Goal: Transaction & Acquisition: Book appointment/travel/reservation

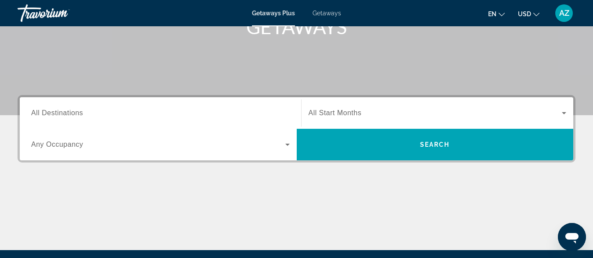
scroll to position [156, 0]
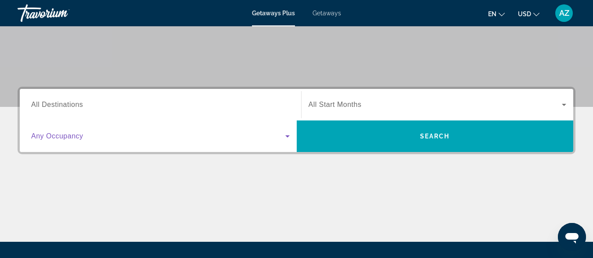
click at [287, 134] on icon "Search widget" at bounding box center [287, 136] width 11 height 11
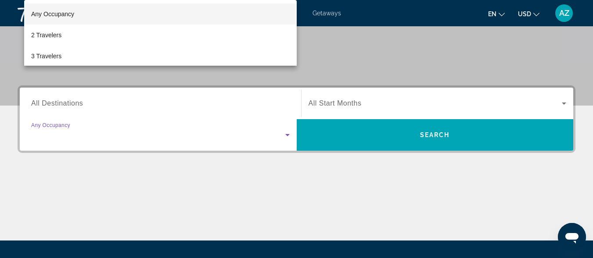
scroll to position [215, 0]
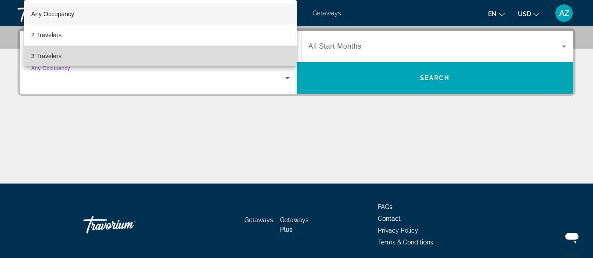
click at [249, 55] on mat-option "3 Travelers" at bounding box center [160, 56] width 272 height 21
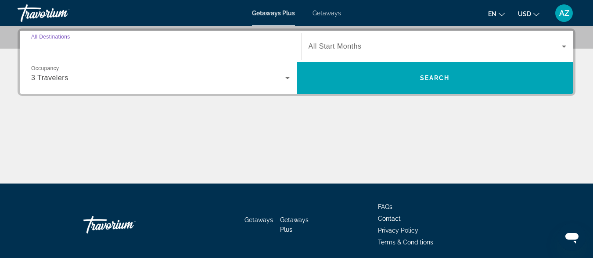
click at [183, 49] on input "Destination All Destinations" at bounding box center [160, 47] width 258 height 11
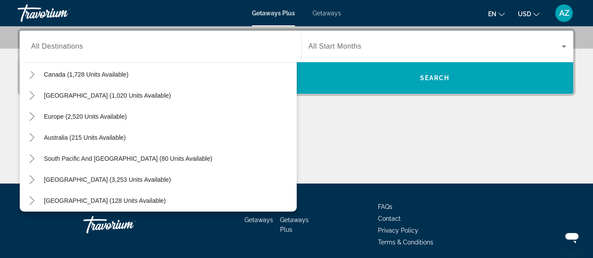
scroll to position [74, 0]
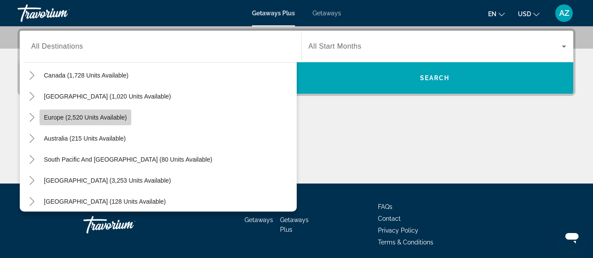
click at [112, 118] on span "Europe (2,520 units available)" at bounding box center [85, 117] width 83 height 7
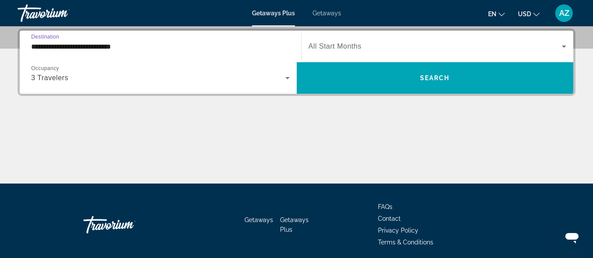
click at [120, 47] on input "**********" at bounding box center [160, 47] width 258 height 11
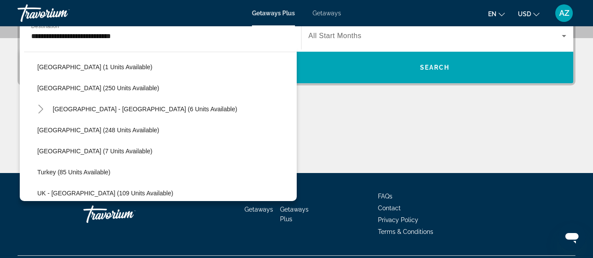
scroll to position [369, 0]
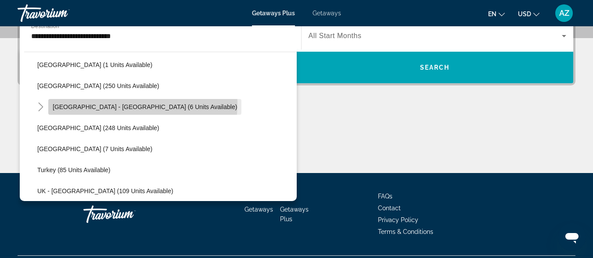
click at [143, 104] on span "Spain - Canary Islands (6 units available)" at bounding box center [145, 107] width 184 height 7
type input "**********"
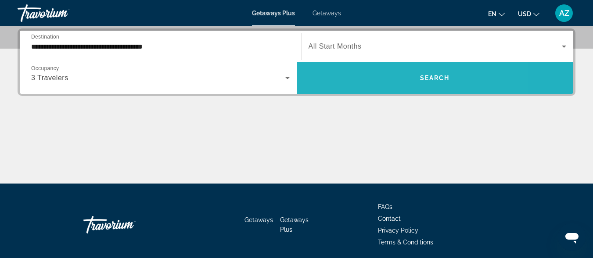
click at [328, 86] on span "Search widget" at bounding box center [435, 78] width 277 height 21
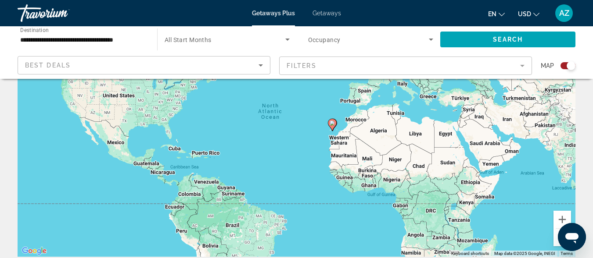
scroll to position [95, 0]
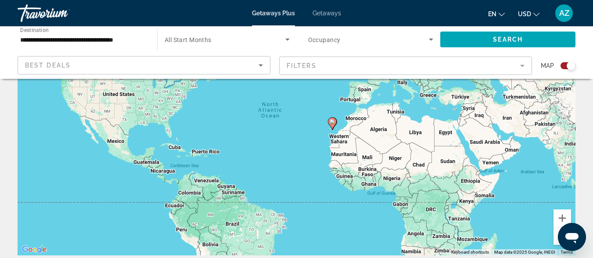
click at [333, 130] on div "To activate drag with keyboard, press Alt + Enter. Once in keyboard drag state,…" at bounding box center [297, 124] width 558 height 263
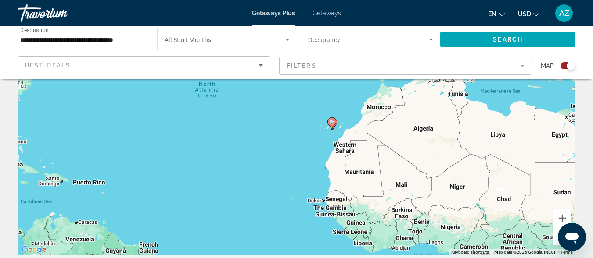
click at [331, 125] on icon "Main content" at bounding box center [331, 123] width 8 height 11
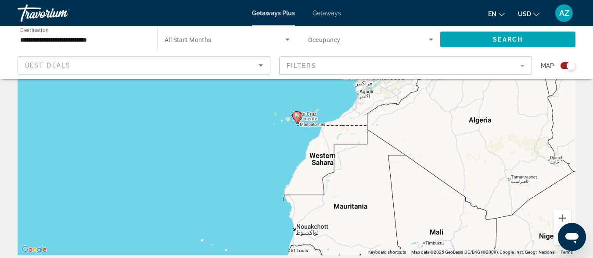
click at [315, 125] on div "To navigate, press the arrow keys. To activate drag with keyboard, press Alt + …" at bounding box center [297, 124] width 558 height 263
click at [295, 119] on icon "Main content" at bounding box center [296, 117] width 8 height 11
type input "**********"
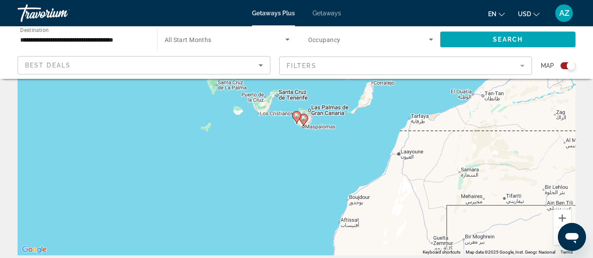
click at [259, 106] on div "To navigate, press the arrow keys. To activate drag with keyboard, press Alt + …" at bounding box center [297, 124] width 558 height 263
click at [260, 106] on div "To activate drag with keyboard, press Alt + Enter. Once in keyboard drag state,…" at bounding box center [297, 124] width 558 height 263
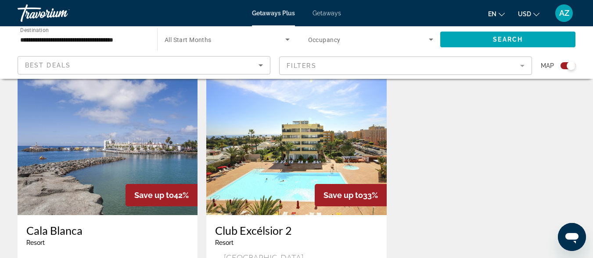
scroll to position [302, 0]
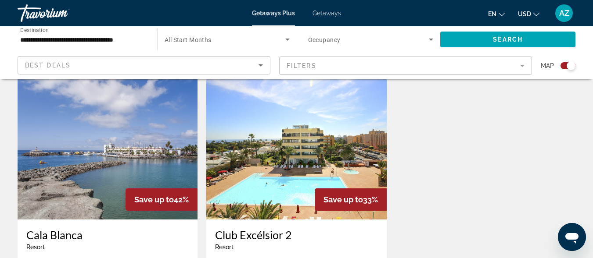
click at [329, 13] on span "Getaways" at bounding box center [326, 13] width 29 height 7
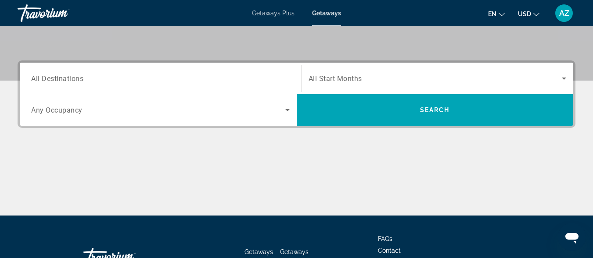
scroll to position [183, 0]
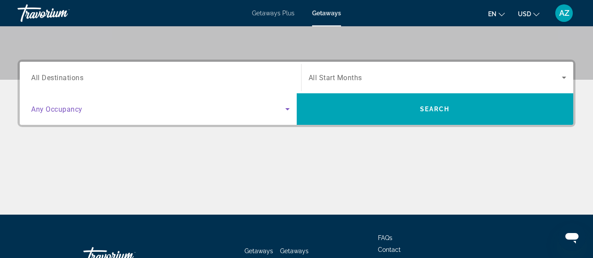
click at [286, 110] on icon "Search widget" at bounding box center [287, 109] width 11 height 11
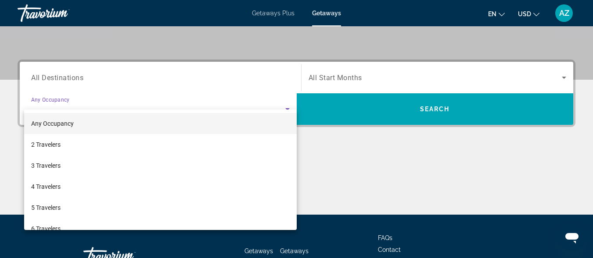
scroll to position [215, 0]
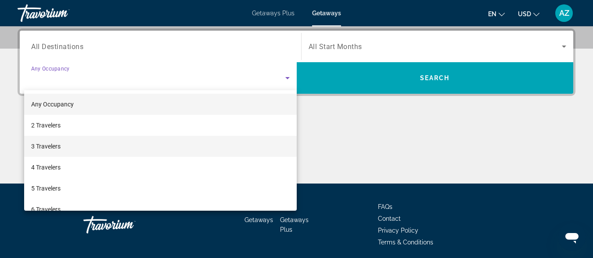
click at [270, 150] on mat-option "3 Travelers" at bounding box center [160, 146] width 272 height 21
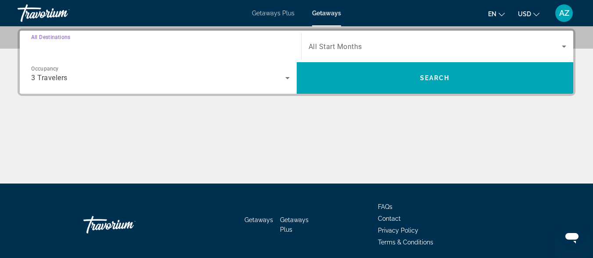
click at [231, 50] on input "Destination All Destinations" at bounding box center [160, 47] width 258 height 11
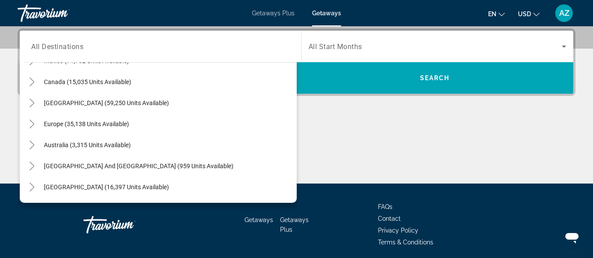
scroll to position [61, 0]
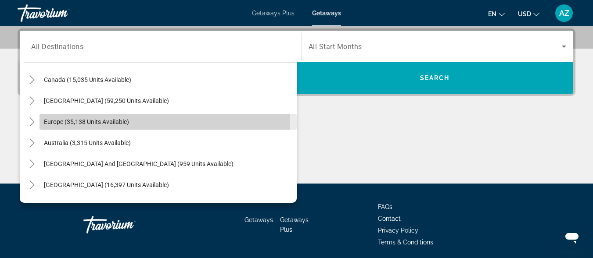
click at [156, 123] on span "Search widget" at bounding box center [167, 121] width 257 height 21
type input "**********"
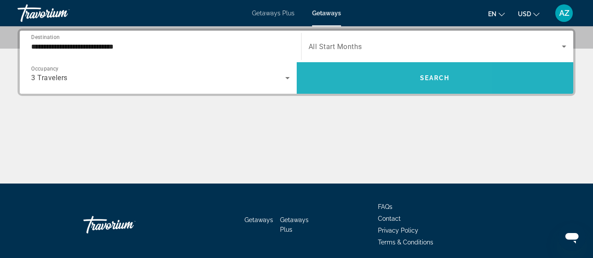
click at [366, 72] on span "Search widget" at bounding box center [435, 78] width 277 height 21
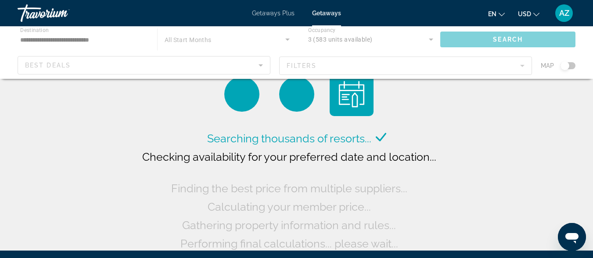
click at [79, 41] on div "Main content" at bounding box center [296, 52] width 593 height 53
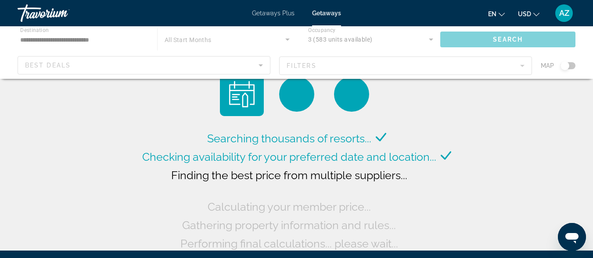
click at [79, 37] on div "Main content" at bounding box center [296, 52] width 593 height 53
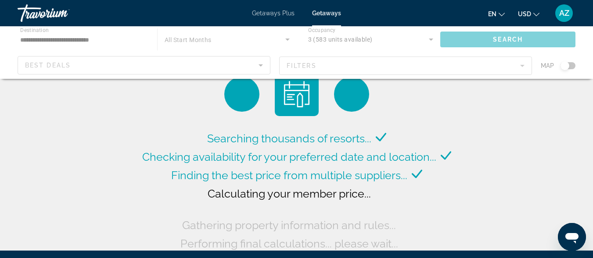
click at [79, 37] on div "Main content" at bounding box center [296, 52] width 593 height 53
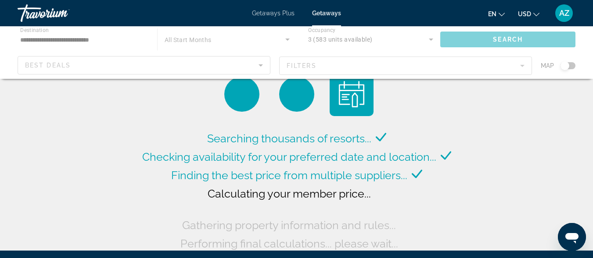
click at [79, 37] on div "Main content" at bounding box center [296, 52] width 593 height 53
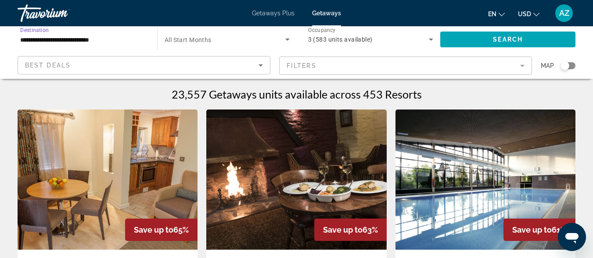
click at [79, 40] on input "**********" at bounding box center [82, 40] width 125 height 11
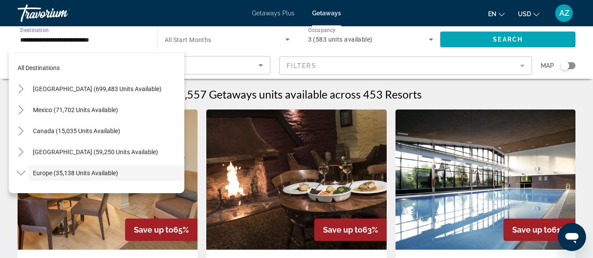
scroll to position [52, 0]
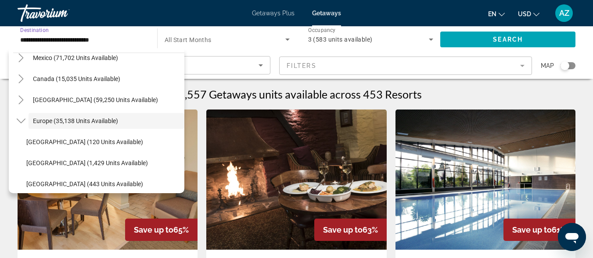
click at [218, 91] on h1 "23,557 Getaways units available across 453 Resorts" at bounding box center [297, 94] width 250 height 13
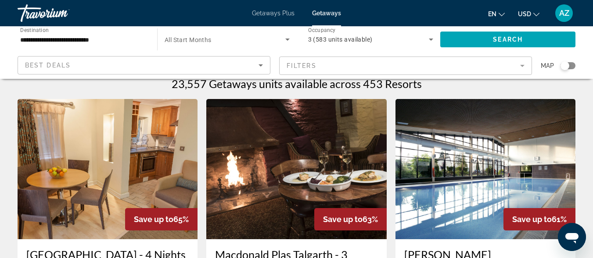
scroll to position [0, 0]
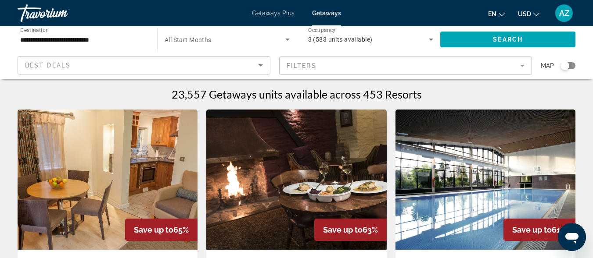
click at [522, 62] on mat-form-field "Filters" at bounding box center [405, 66] width 253 height 18
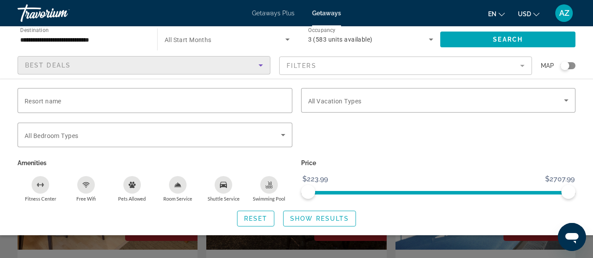
click at [260, 63] on icon "Sort by" at bounding box center [260, 65] width 11 height 11
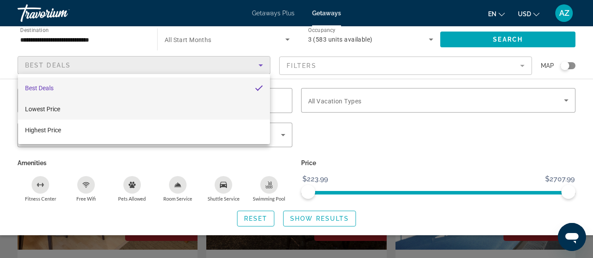
click at [238, 112] on mat-option "Lowest Price" at bounding box center [144, 109] width 252 height 21
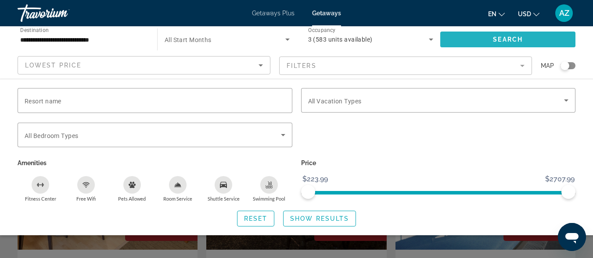
click at [476, 36] on span "Search widget" at bounding box center [507, 39] width 135 height 21
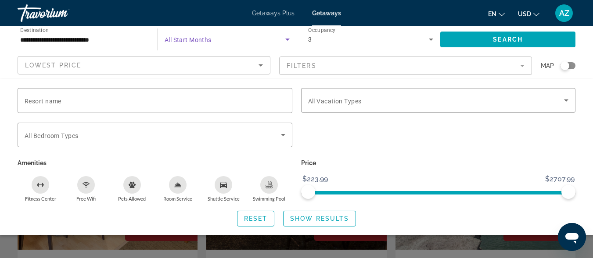
click at [287, 39] on icon "Search widget" at bounding box center [287, 40] width 4 height 2
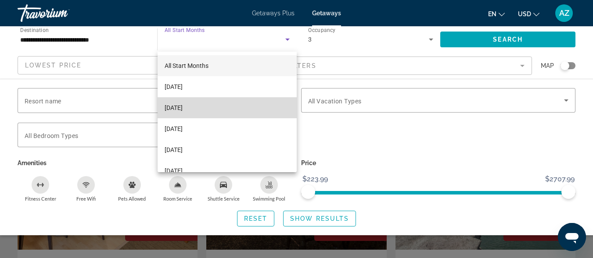
click at [271, 105] on mat-option "October 2025" at bounding box center [227, 107] width 139 height 21
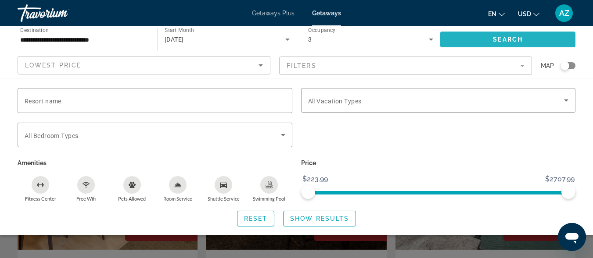
click at [470, 37] on span "Search widget" at bounding box center [507, 39] width 135 height 21
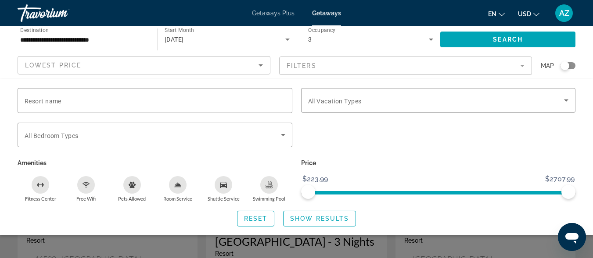
scroll to position [55, 0]
click at [244, 220] on span "Reset" at bounding box center [256, 218] width 24 height 7
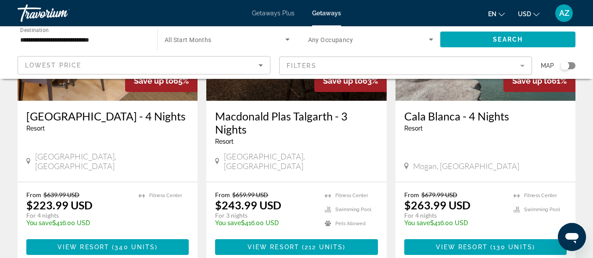
scroll to position [152, 0]
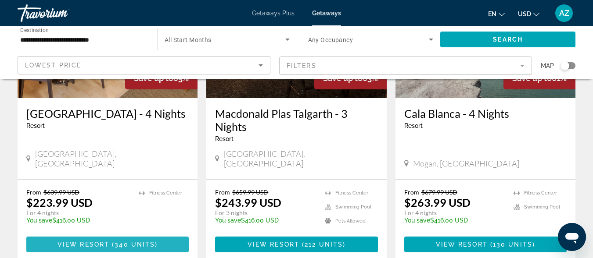
click at [151, 241] on span "340 units" at bounding box center [135, 244] width 40 height 7
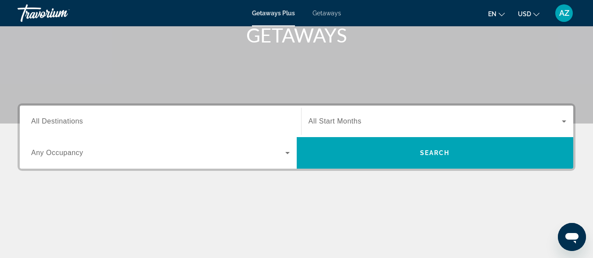
scroll to position [143, 0]
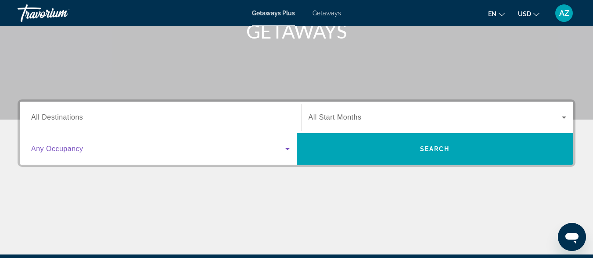
click at [286, 148] on icon "Search widget" at bounding box center [287, 149] width 11 height 11
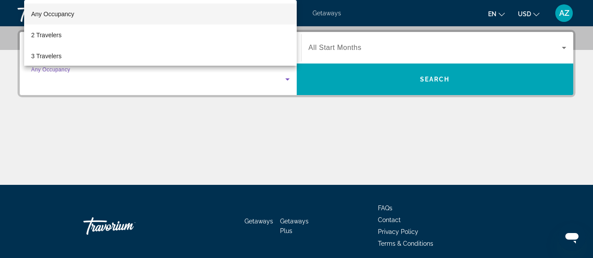
scroll to position [215, 0]
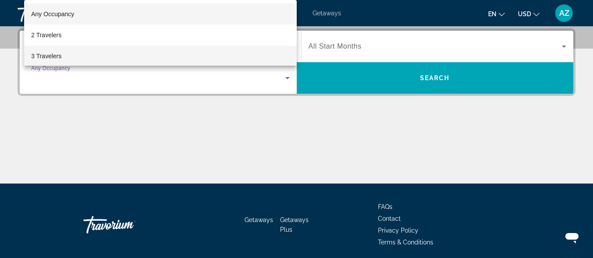
click at [175, 57] on mat-option "3 Travelers" at bounding box center [160, 56] width 272 height 21
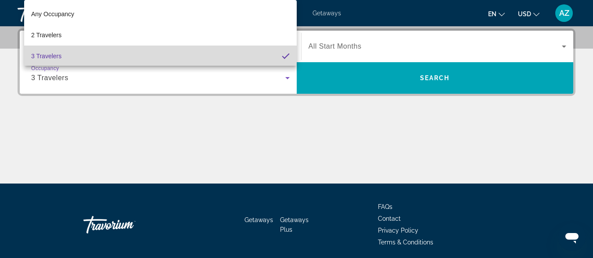
scroll to position [0, 0]
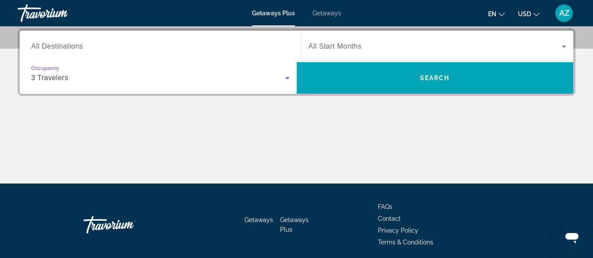
click at [60, 42] on div "Destination All Destinations" at bounding box center [160, 46] width 258 height 25
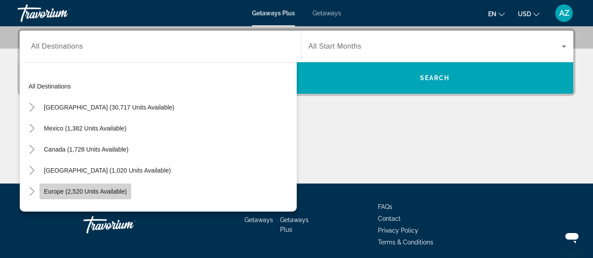
click at [124, 192] on span "Europe (2,520 units available)" at bounding box center [85, 191] width 83 height 7
type input "**********"
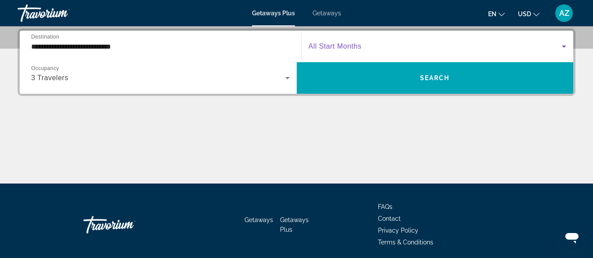
click at [563, 44] on icon "Search widget" at bounding box center [564, 46] width 11 height 11
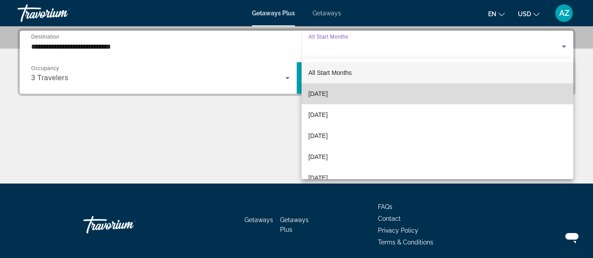
click at [502, 97] on mat-option "September 2025" at bounding box center [437, 93] width 272 height 21
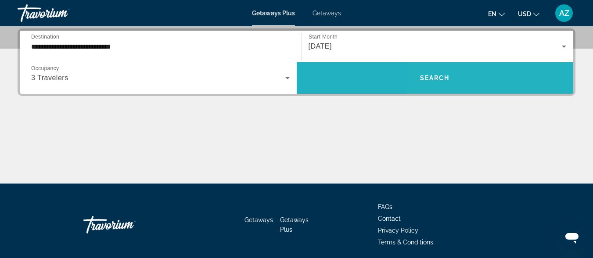
click at [474, 79] on span "Search widget" at bounding box center [435, 78] width 277 height 21
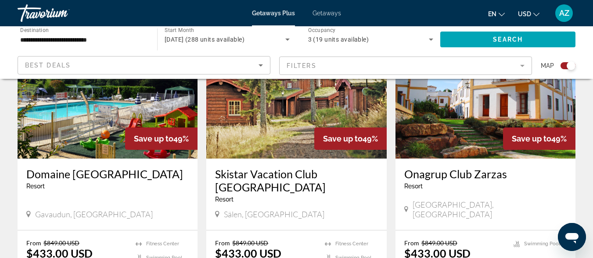
scroll to position [376, 0]
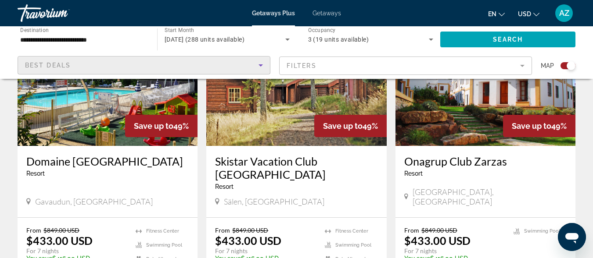
click at [258, 64] on icon "Sort by" at bounding box center [260, 65] width 11 height 11
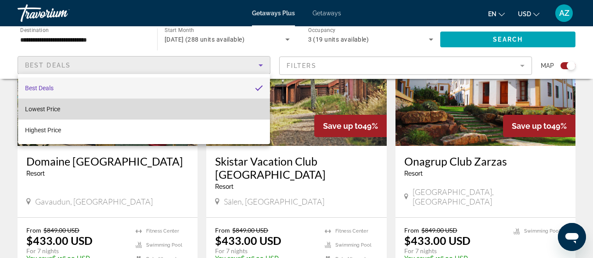
click at [241, 108] on mat-option "Lowest Price" at bounding box center [144, 109] width 252 height 21
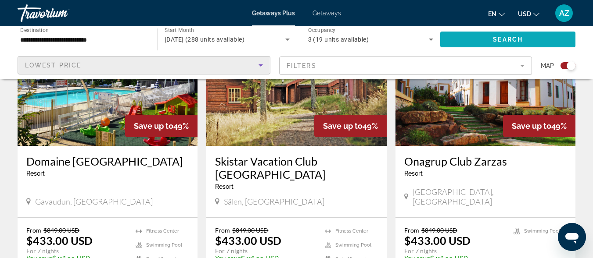
click at [528, 38] on span "Search widget" at bounding box center [507, 39] width 135 height 21
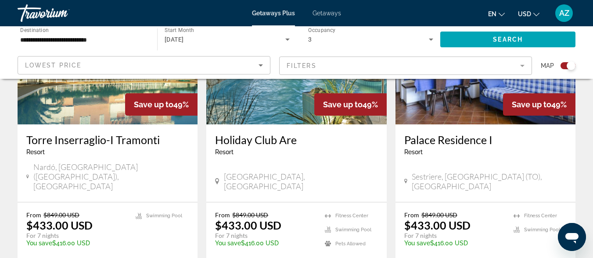
scroll to position [1347, 0]
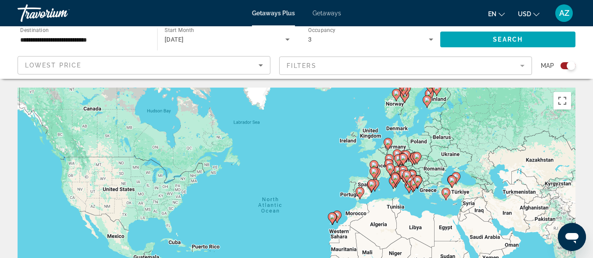
click at [367, 143] on div "To activate drag with keyboard, press Alt + Enter. Once in keyboard drag state,…" at bounding box center [297, 219] width 558 height 263
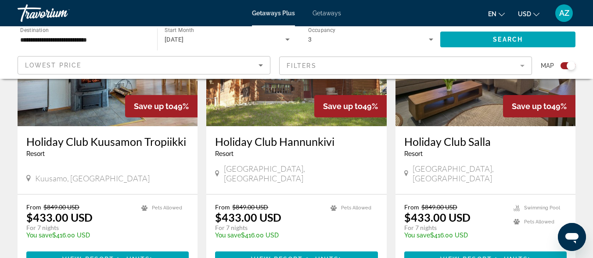
scroll to position [1031, 0]
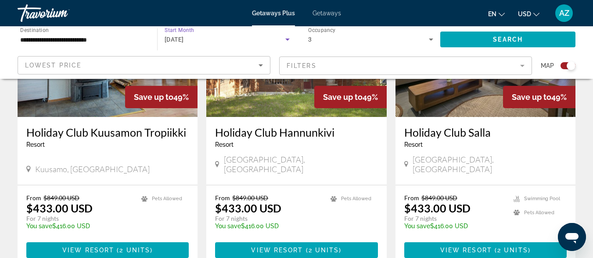
click at [287, 39] on icon "Search widget" at bounding box center [287, 40] width 4 height 2
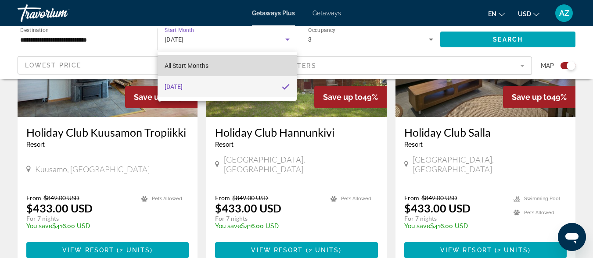
click at [264, 72] on mat-option "All Start Months" at bounding box center [227, 65] width 139 height 21
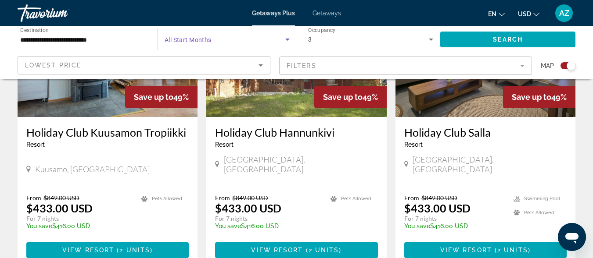
click at [286, 39] on icon "Search widget" at bounding box center [287, 39] width 11 height 11
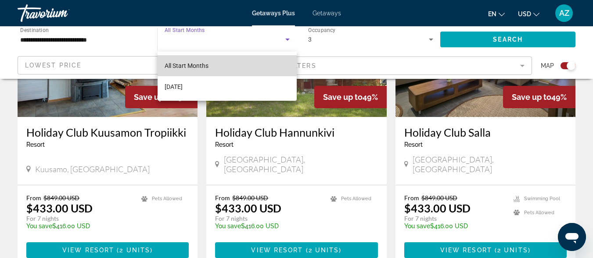
click at [266, 72] on mat-option "All Start Months" at bounding box center [227, 65] width 139 height 21
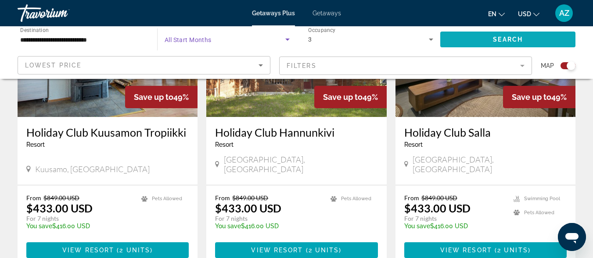
click at [498, 43] on span "Search widget" at bounding box center [507, 39] width 135 height 21
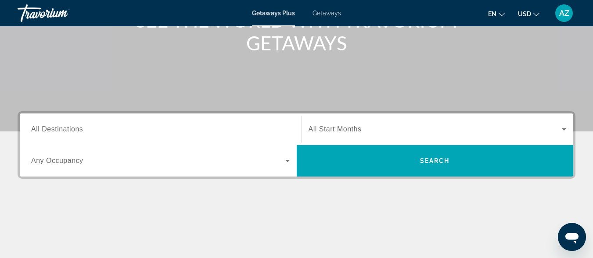
scroll to position [132, 0]
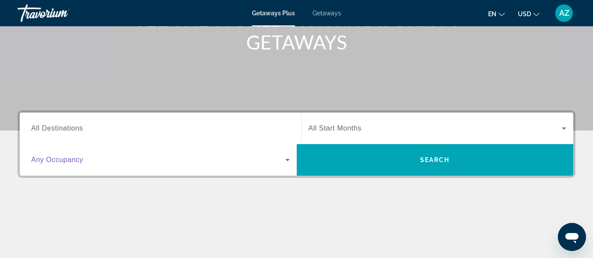
click at [286, 159] on icon "Search widget" at bounding box center [287, 160] width 11 height 11
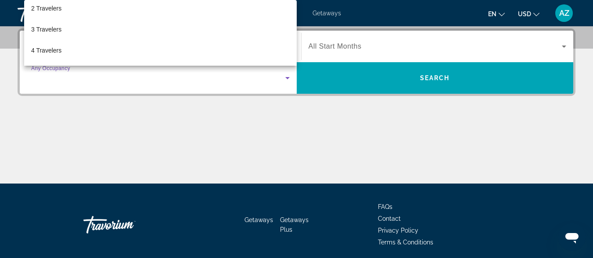
scroll to position [38, 0]
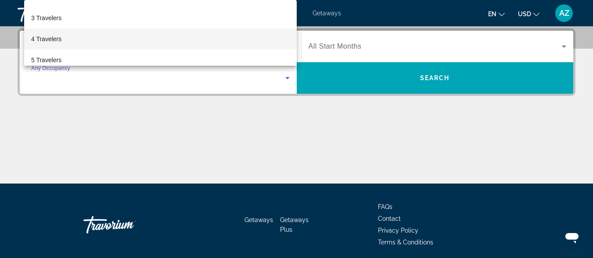
click at [179, 42] on mat-option "4 Travelers" at bounding box center [160, 39] width 272 height 21
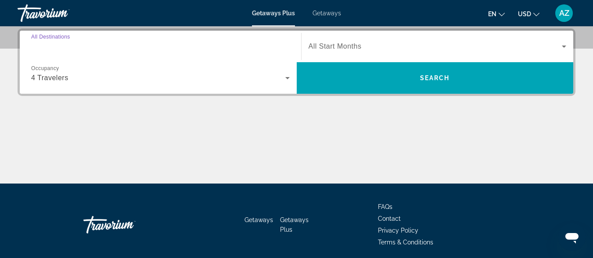
click at [277, 46] on input "Destination All Destinations" at bounding box center [160, 47] width 258 height 11
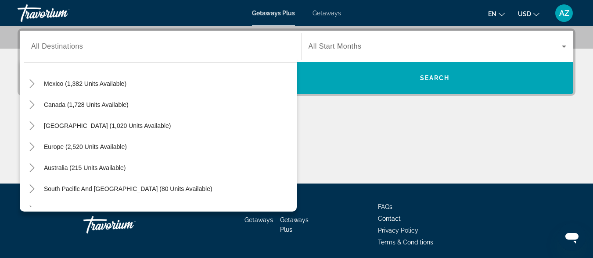
scroll to position [48, 0]
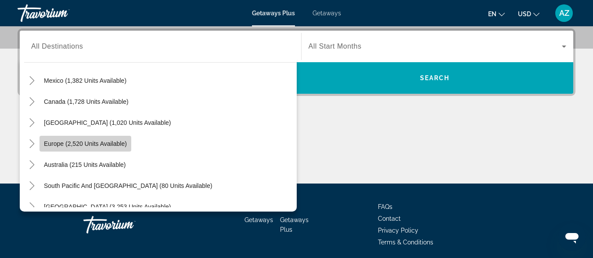
click at [119, 143] on span "Europe (2,520 units available)" at bounding box center [85, 143] width 83 height 7
type input "**********"
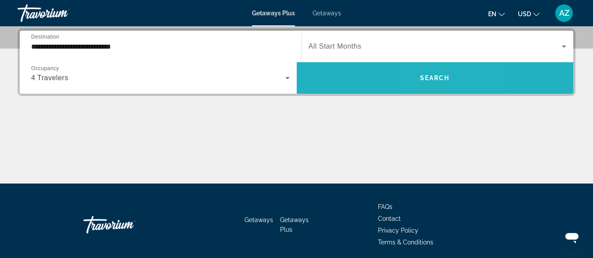
click at [431, 80] on span "Search" at bounding box center [435, 78] width 30 height 7
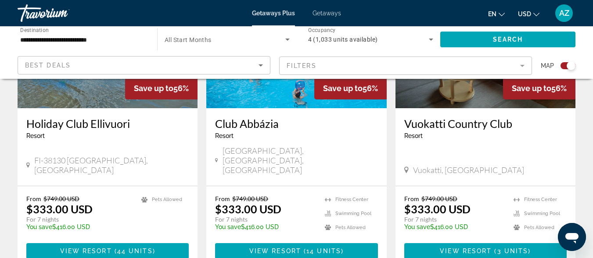
scroll to position [423, 0]
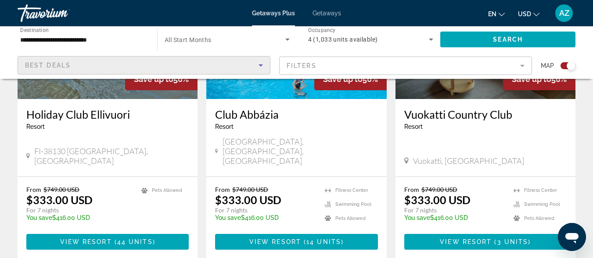
click at [260, 66] on icon "Sort by" at bounding box center [260, 65] width 4 height 2
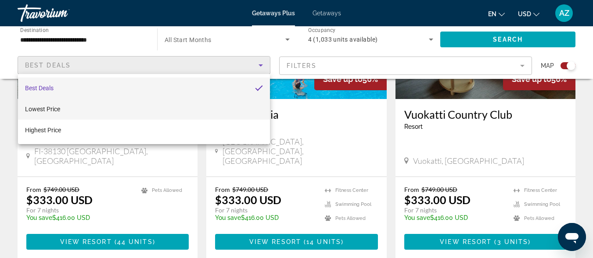
click at [247, 116] on mat-option "Lowest Price" at bounding box center [144, 109] width 252 height 21
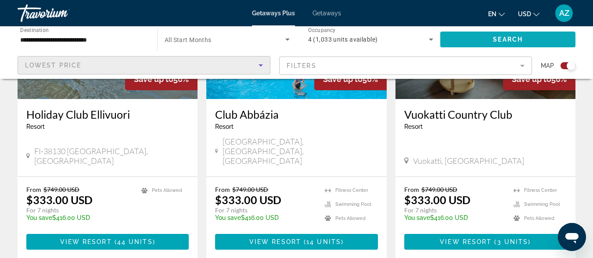
click at [488, 41] on span "Search widget" at bounding box center [507, 39] width 135 height 21
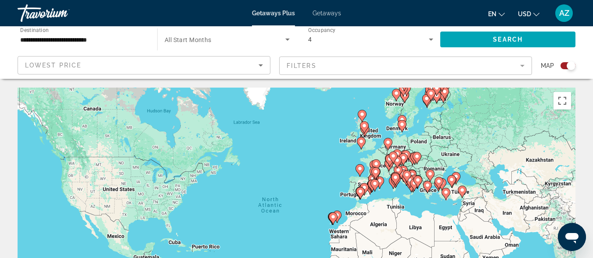
click at [360, 142] on image "Main content" at bounding box center [360, 141] width 5 height 5
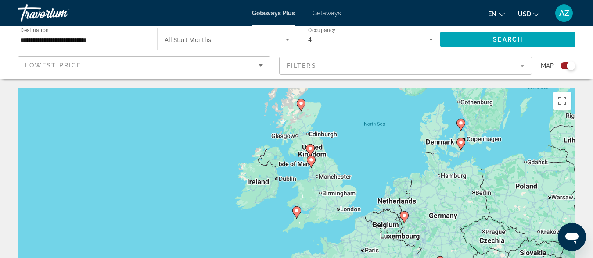
click at [296, 215] on icon "Main content" at bounding box center [296, 212] width 8 height 11
type input "**********"
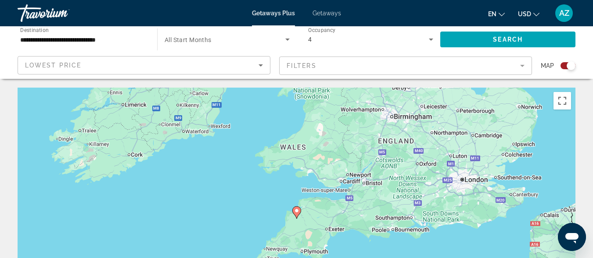
click at [296, 215] on icon "Main content" at bounding box center [296, 212] width 8 height 11
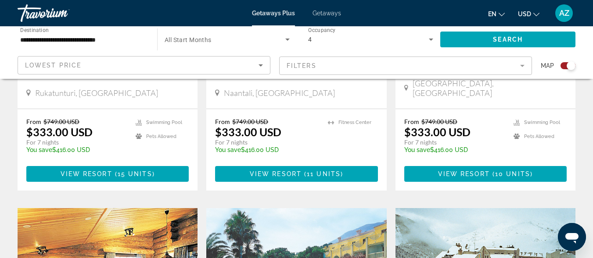
scroll to position [598, 0]
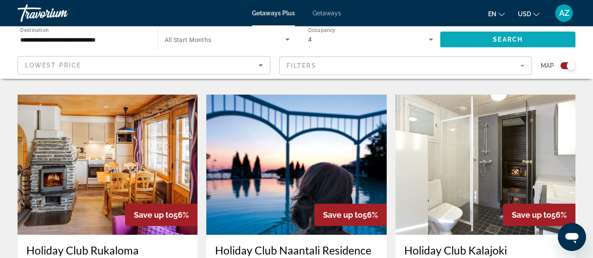
click at [485, 35] on span "Search widget" at bounding box center [507, 39] width 135 height 21
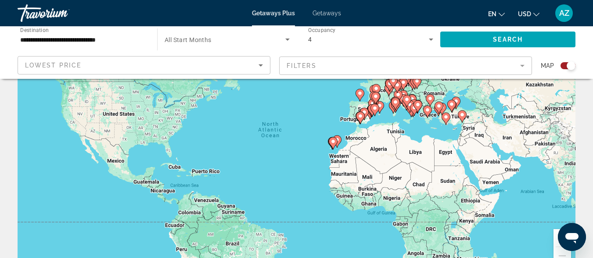
scroll to position [44, 0]
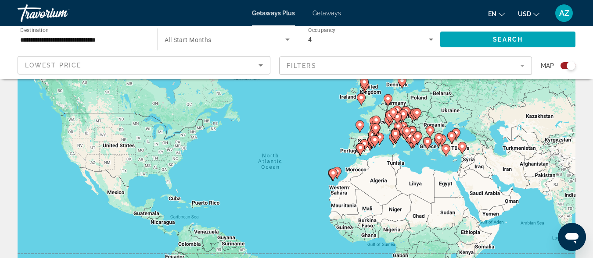
click at [327, 15] on span "Getaways" at bounding box center [326, 13] width 29 height 7
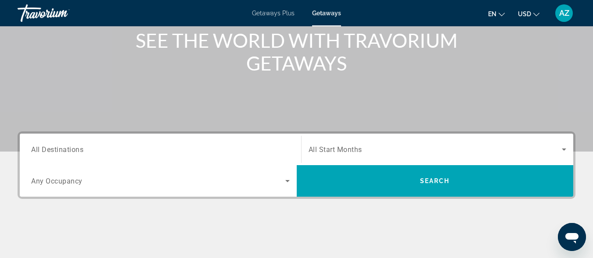
scroll to position [112, 0]
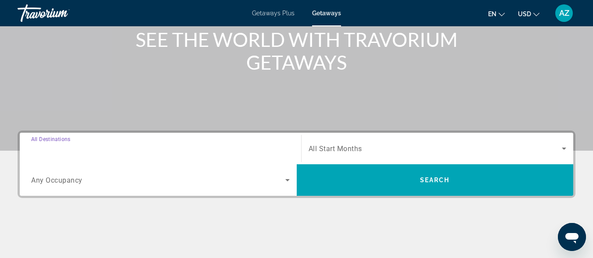
click at [208, 150] on input "Destination All Destinations" at bounding box center [160, 149] width 258 height 11
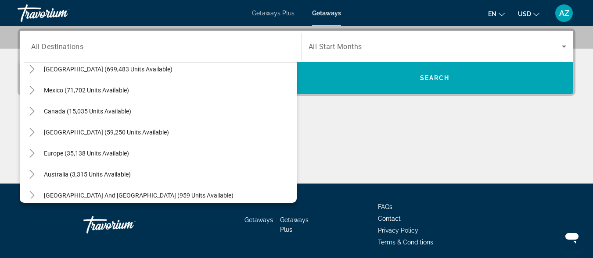
scroll to position [45, 0]
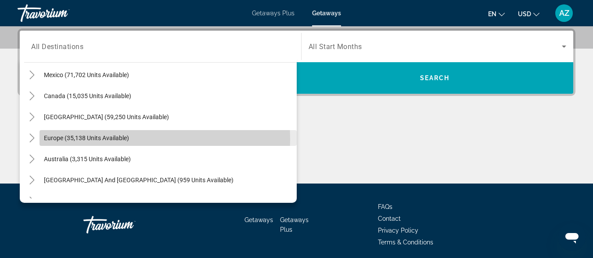
click at [88, 140] on span "Europe (35,138 units available)" at bounding box center [86, 138] width 85 height 7
type input "**********"
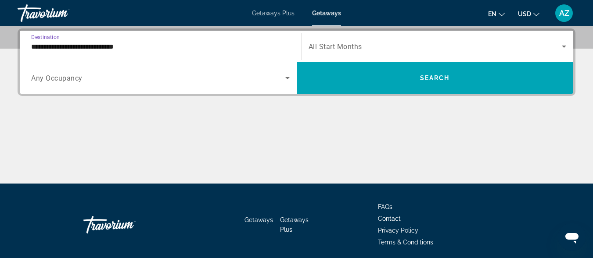
click at [286, 77] on icon "Search widget" at bounding box center [287, 78] width 4 height 2
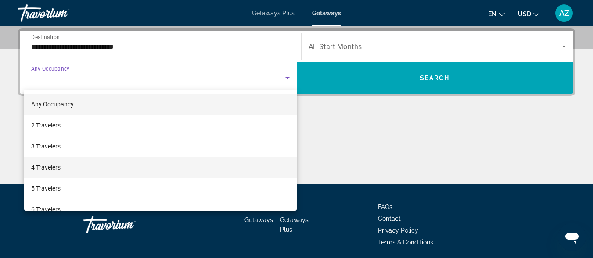
click at [247, 161] on mat-option "4 Travelers" at bounding box center [160, 167] width 272 height 21
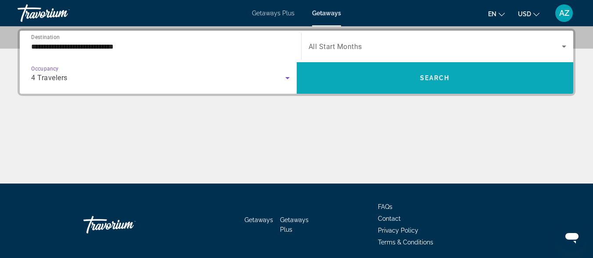
click at [446, 88] on span "Search widget" at bounding box center [435, 78] width 277 height 21
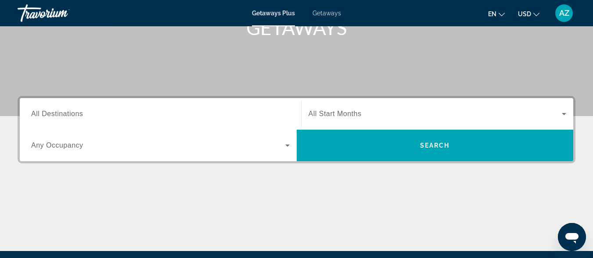
scroll to position [167, 0]
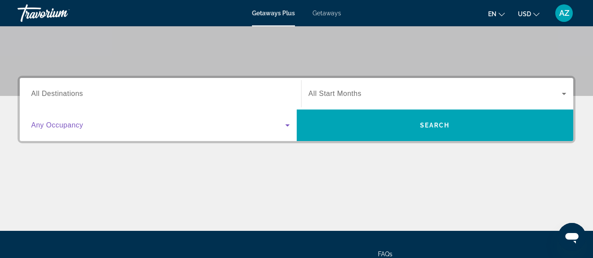
click at [288, 125] on icon "Search widget" at bounding box center [287, 126] width 4 height 2
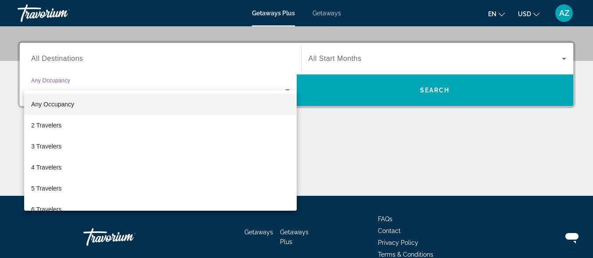
scroll to position [215, 0]
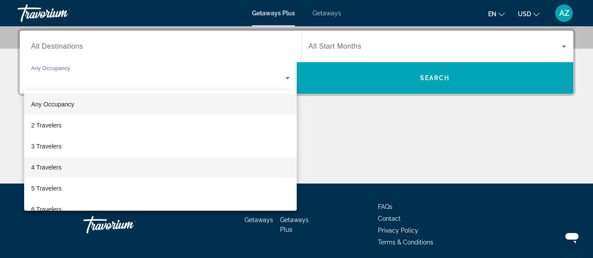
click at [233, 171] on mat-option "4 Travelers" at bounding box center [160, 167] width 272 height 21
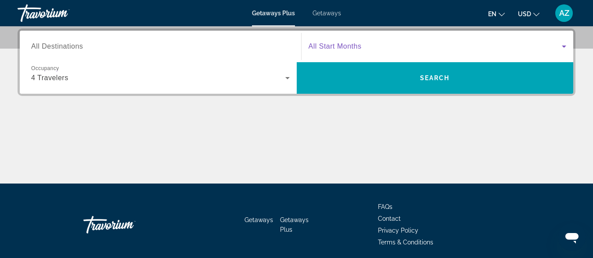
click at [562, 45] on icon "Search widget" at bounding box center [564, 46] width 11 height 11
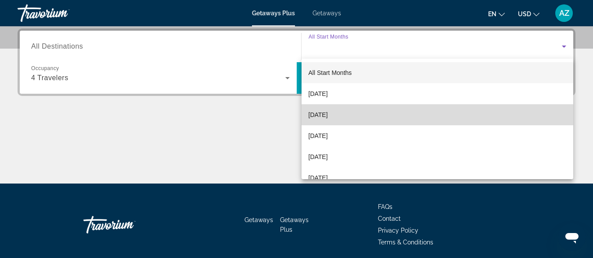
click at [463, 118] on mat-option "October 2025" at bounding box center [437, 114] width 272 height 21
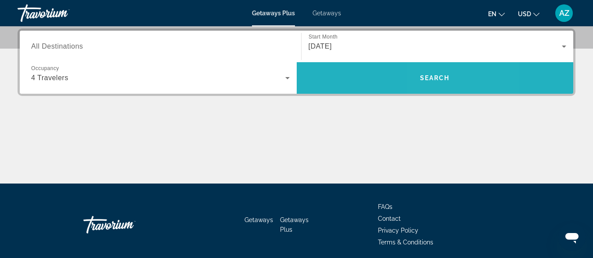
click at [453, 76] on span "Search widget" at bounding box center [435, 78] width 277 height 21
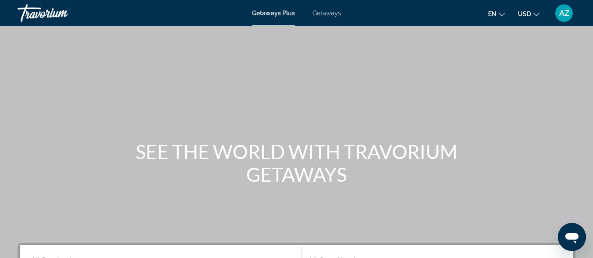
click at [329, 12] on span "Getaways" at bounding box center [326, 13] width 29 height 7
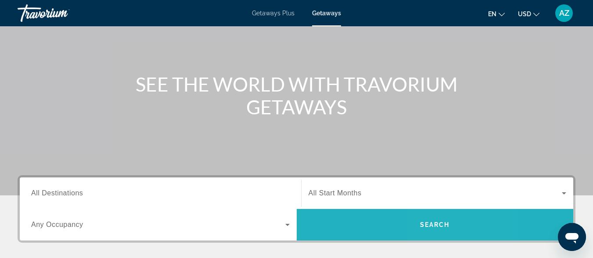
click at [447, 229] on span "Search widget" at bounding box center [435, 225] width 277 height 21
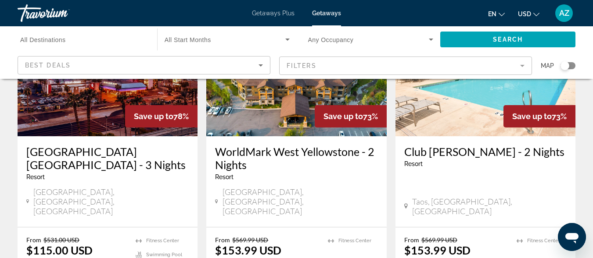
scroll to position [116, 0]
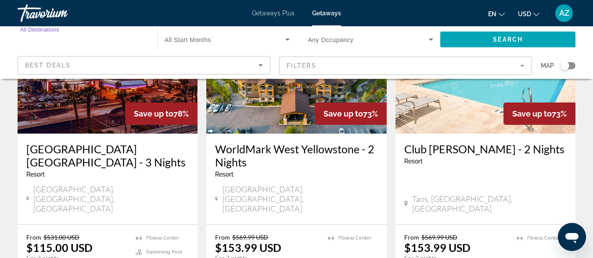
click at [48, 44] on input "Destination All Destinations" at bounding box center [82, 40] width 125 height 11
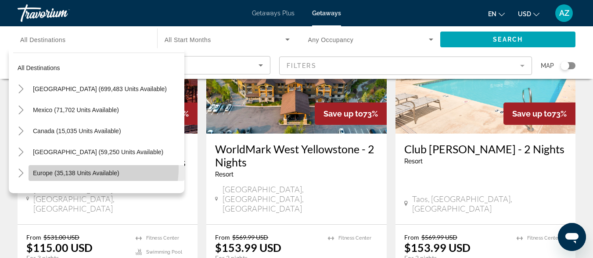
click at [82, 168] on span "Search widget" at bounding box center [107, 173] width 156 height 21
type input "**********"
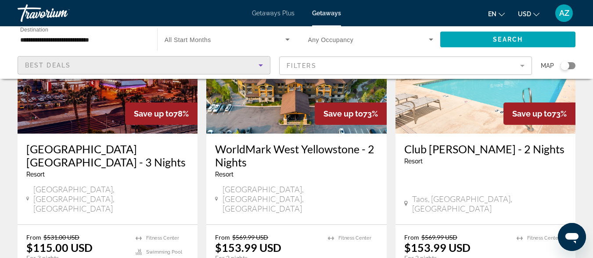
click at [263, 63] on icon "Sort by" at bounding box center [260, 65] width 11 height 11
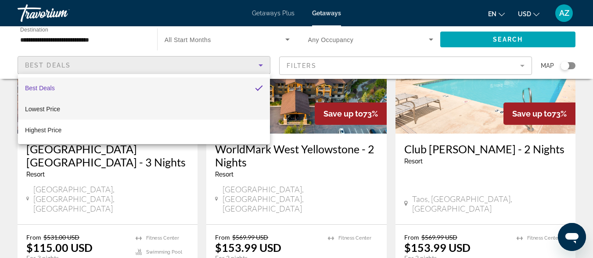
click at [247, 107] on mat-option "Lowest Price" at bounding box center [144, 109] width 252 height 21
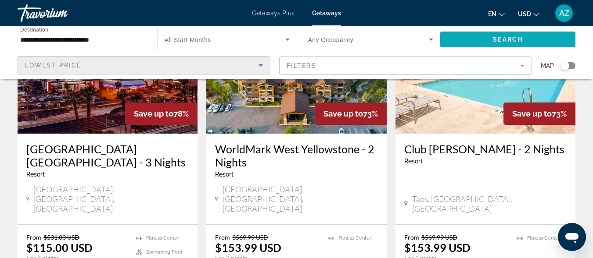
click at [452, 37] on span "Search widget" at bounding box center [507, 39] width 135 height 21
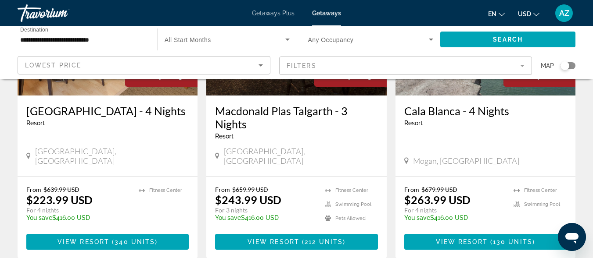
scroll to position [157, 0]
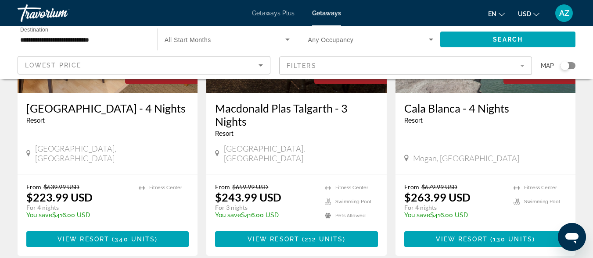
drag, startPoint x: 159, startPoint y: 183, endPoint x: 160, endPoint y: 197, distance: 14.9
click at [160, 197] on ul "Fitness Center" at bounding box center [164, 204] width 50 height 42
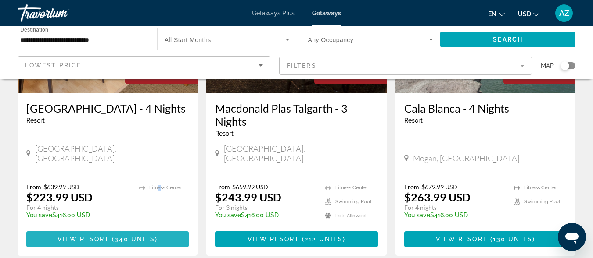
click at [124, 236] on span "340 units" at bounding box center [135, 239] width 40 height 7
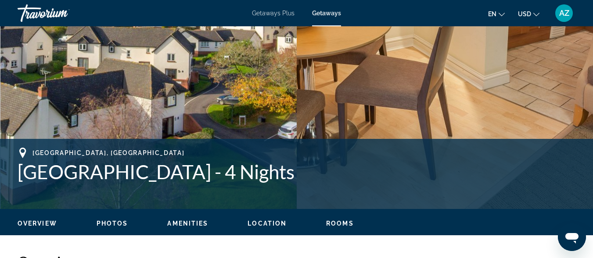
scroll to position [210, 0]
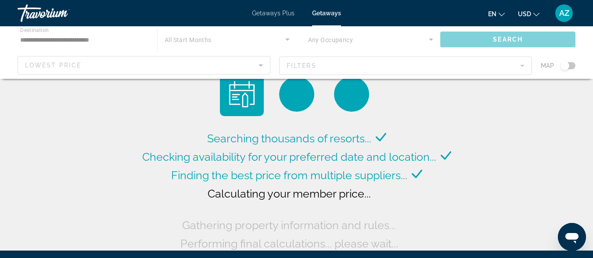
click at [456, 38] on div "Main content" at bounding box center [296, 52] width 593 height 53
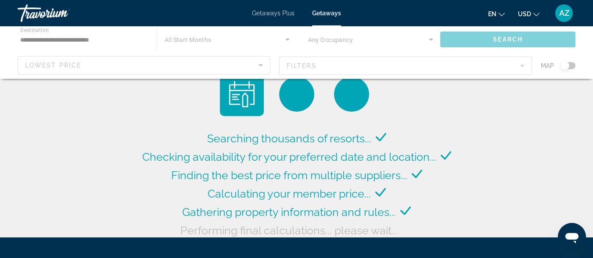
click at [458, 37] on div "Main content" at bounding box center [296, 52] width 593 height 53
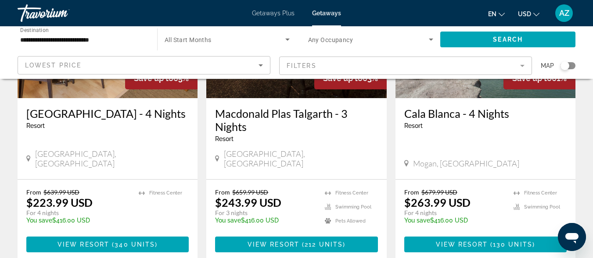
scroll to position [170, 0]
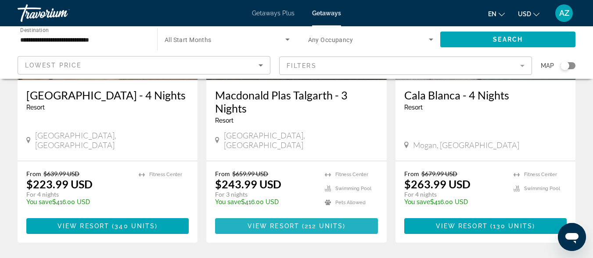
click at [290, 223] on span "View Resort" at bounding box center [273, 226] width 52 height 7
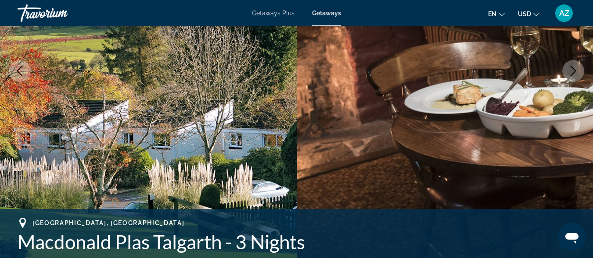
scroll to position [148, 0]
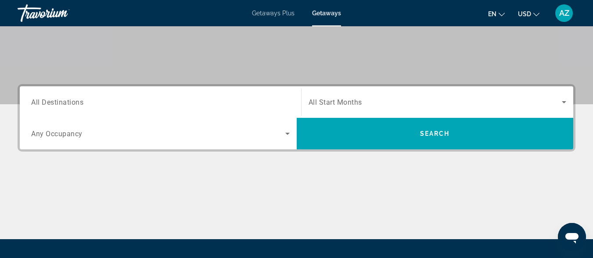
scroll to position [162, 0]
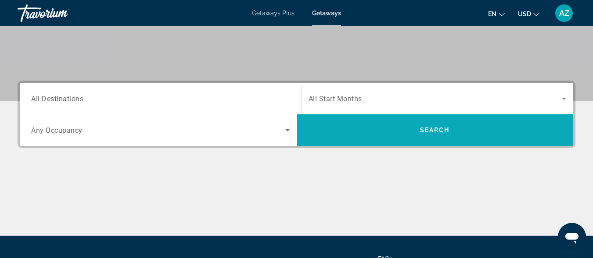
click at [441, 127] on span "Search" at bounding box center [435, 130] width 30 height 7
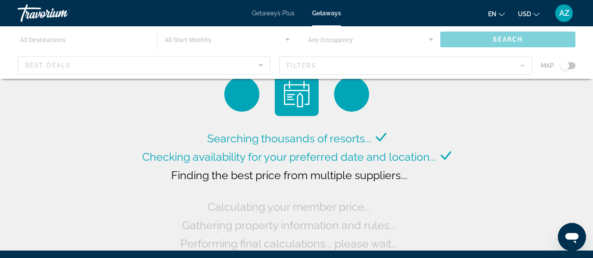
click at [487, 41] on div "Main content" at bounding box center [296, 52] width 593 height 53
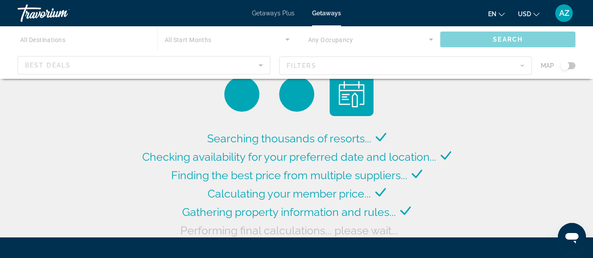
click at [487, 41] on div "Main content" at bounding box center [296, 52] width 593 height 53
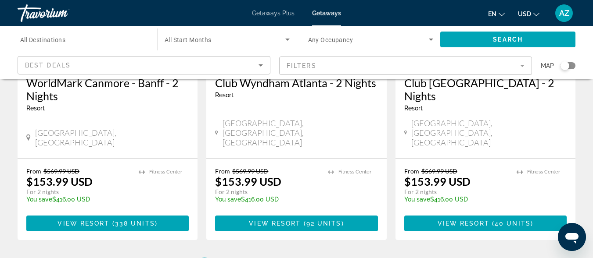
scroll to position [1173, 0]
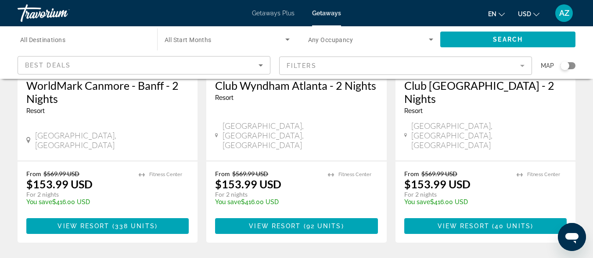
click at [51, 42] on span "All Destinations" at bounding box center [42, 39] width 45 height 7
click at [51, 42] on input "Destination All Destinations" at bounding box center [82, 40] width 125 height 11
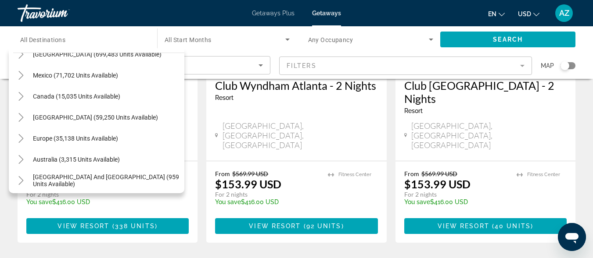
scroll to position [62, 0]
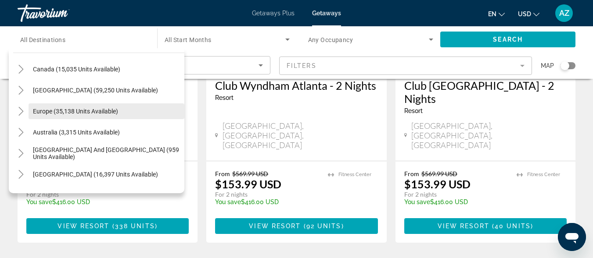
click at [98, 110] on span "Europe (35,138 units available)" at bounding box center [75, 111] width 85 height 7
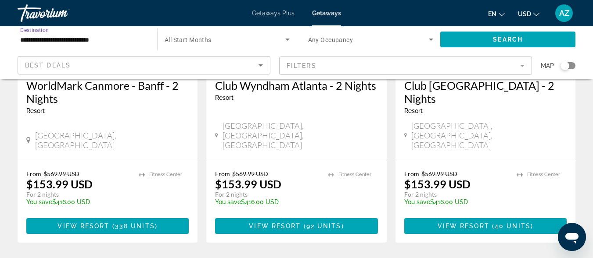
click at [83, 41] on input "**********" at bounding box center [82, 40] width 125 height 11
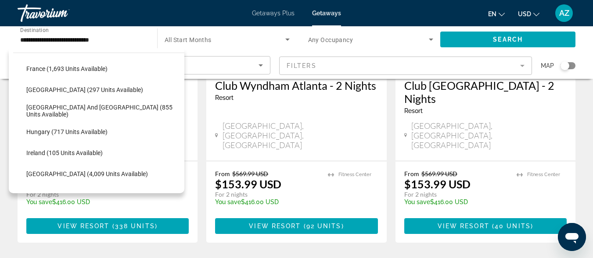
scroll to position [254, 0]
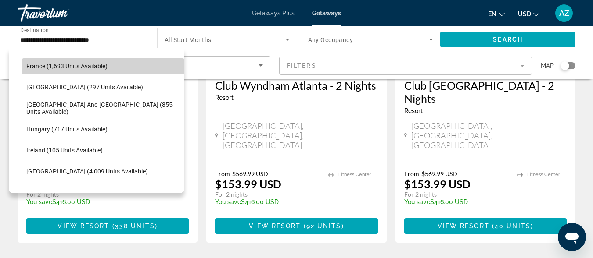
click at [126, 68] on span "Search widget" at bounding box center [103, 66] width 162 height 21
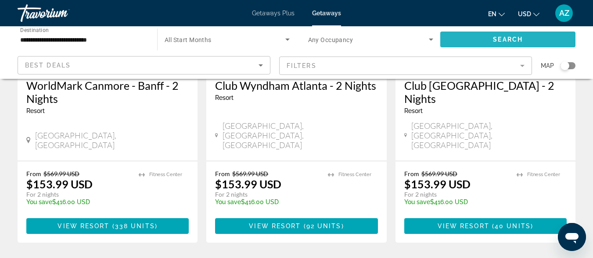
click at [489, 34] on span "Search widget" at bounding box center [507, 39] width 135 height 21
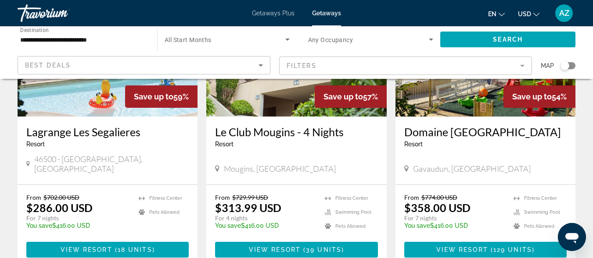
scroll to position [131, 0]
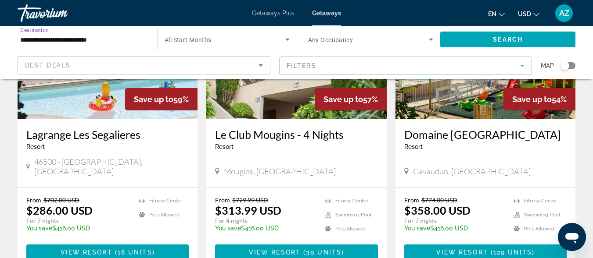
click at [80, 39] on input "**********" at bounding box center [82, 40] width 125 height 11
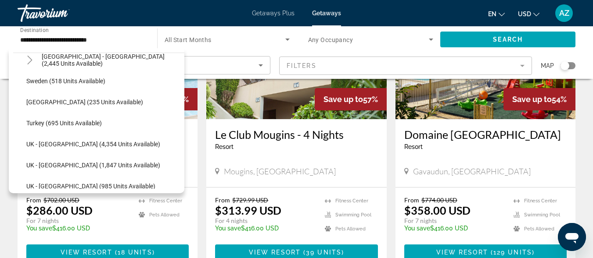
scroll to position [511, 0]
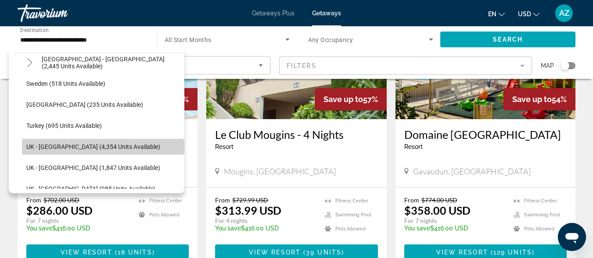
click at [111, 142] on span "Search widget" at bounding box center [103, 146] width 162 height 21
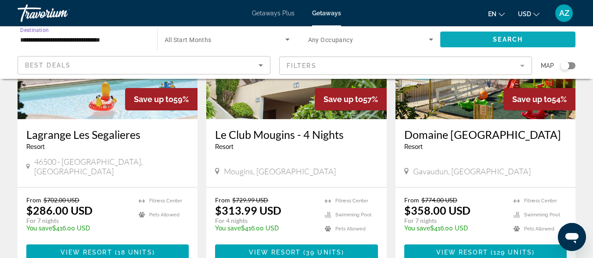
click at [468, 39] on span "Search widget" at bounding box center [507, 39] width 135 height 21
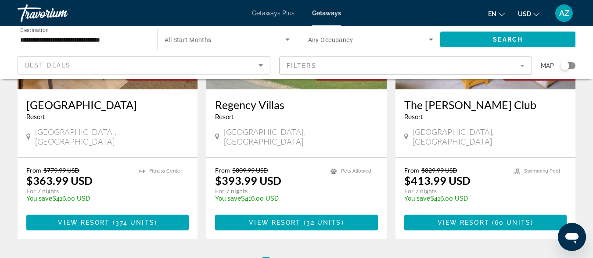
scroll to position [1127, 0]
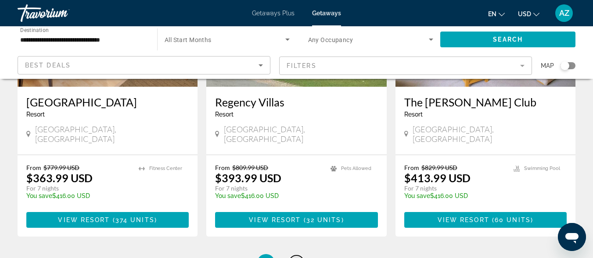
click at [292, 256] on link "page 2" at bounding box center [296, 263] width 15 height 15
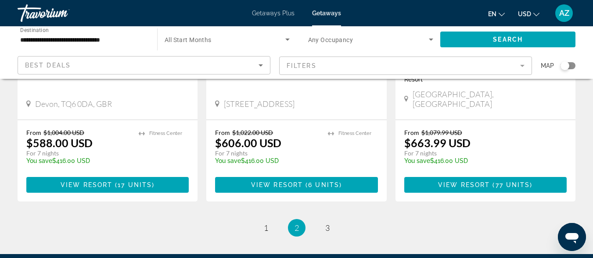
scroll to position [1185, 0]
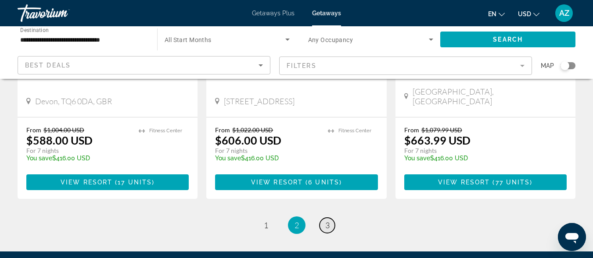
click at [326, 221] on span "3" at bounding box center [327, 226] width 4 height 10
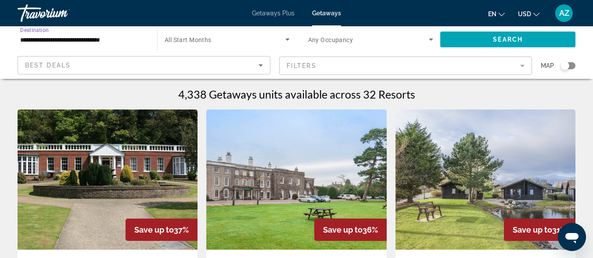
click at [107, 39] on input "**********" at bounding box center [82, 40] width 125 height 11
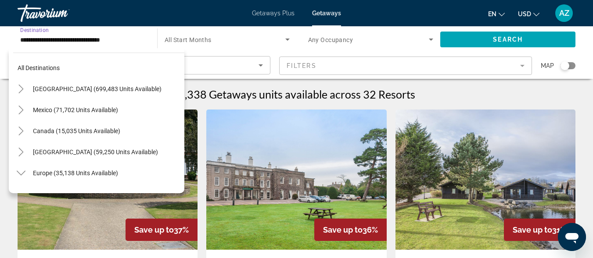
scroll to position [537, 0]
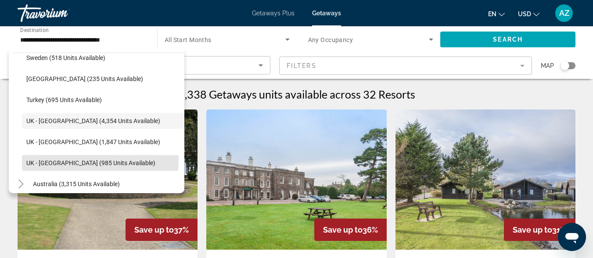
click at [96, 161] on span "UK - Wales (985 units available)" at bounding box center [90, 163] width 129 height 7
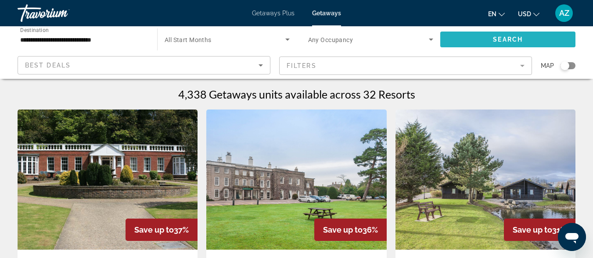
click at [474, 38] on span "Search widget" at bounding box center [507, 39] width 135 height 21
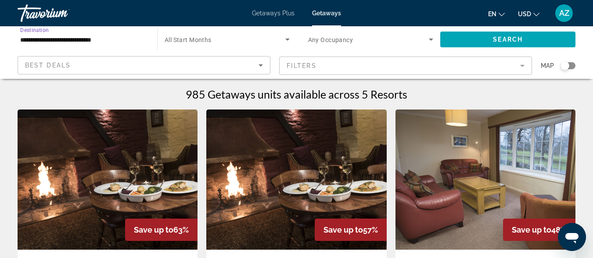
click at [85, 41] on input "**********" at bounding box center [82, 40] width 125 height 11
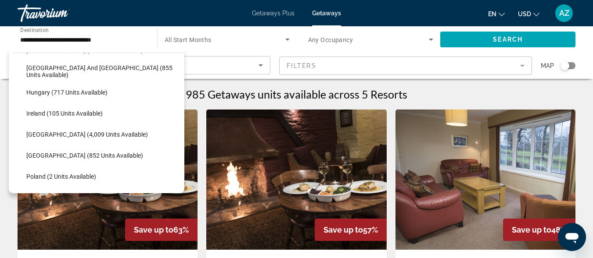
scroll to position [283, 0]
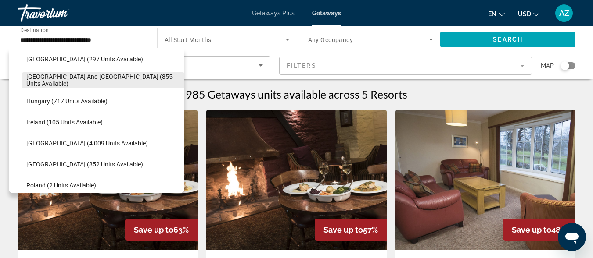
click at [130, 82] on span "Greece and Cyprus (855 units available)" at bounding box center [103, 80] width 154 height 14
type input "**********"
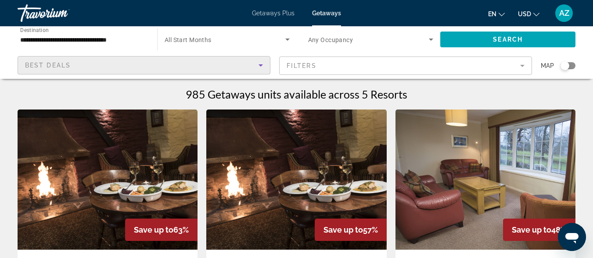
click at [260, 64] on icon "Sort by" at bounding box center [260, 65] width 11 height 11
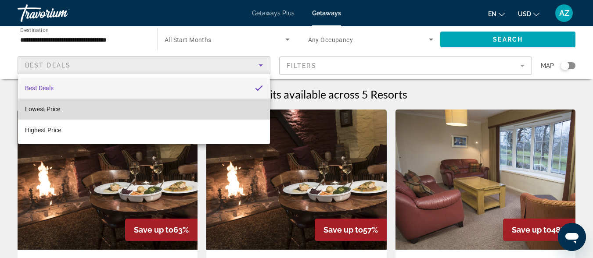
click at [223, 115] on mat-option "Lowest Price" at bounding box center [144, 109] width 252 height 21
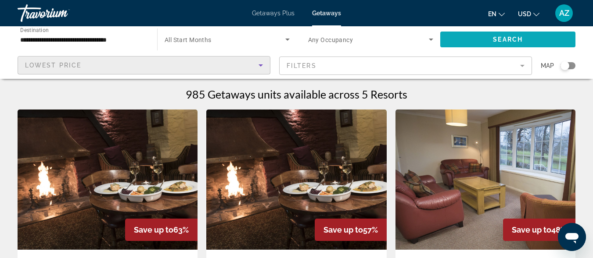
click at [498, 35] on span "Search widget" at bounding box center [507, 39] width 135 height 21
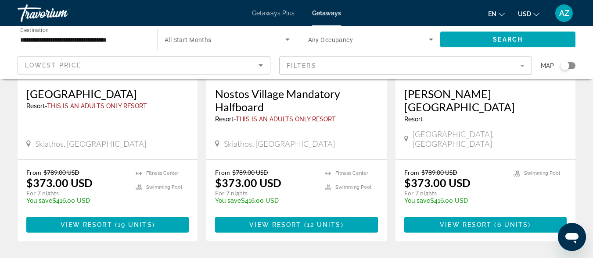
scroll to position [193, 0]
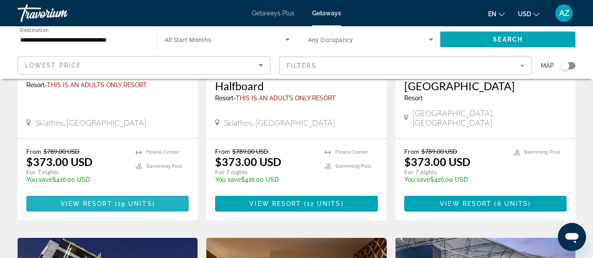
click at [169, 193] on span "Main content" at bounding box center [107, 203] width 162 height 21
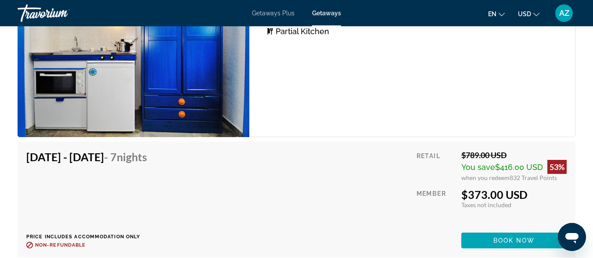
scroll to position [1708, 0]
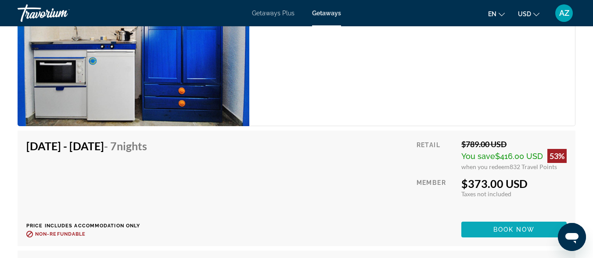
click at [500, 226] on span "Book now" at bounding box center [514, 229] width 42 height 7
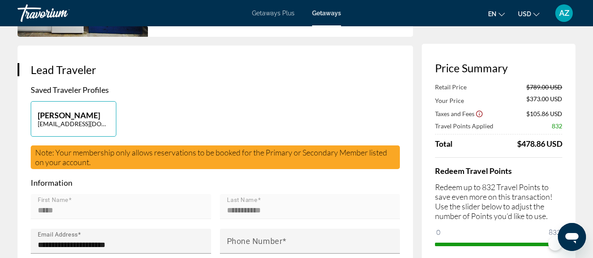
scroll to position [141, 0]
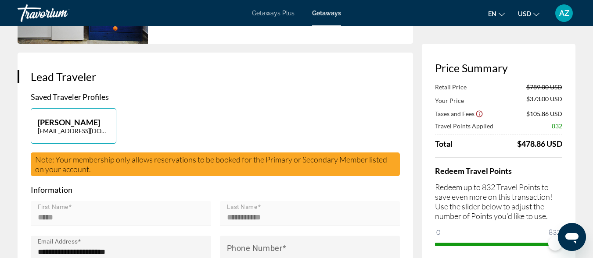
drag, startPoint x: 592, startPoint y: 48, endPoint x: 590, endPoint y: 40, distance: 8.6
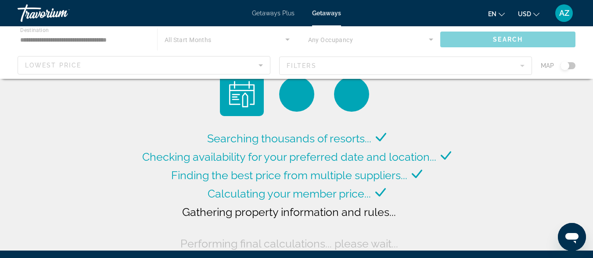
click at [64, 36] on div "Main content" at bounding box center [296, 52] width 593 height 53
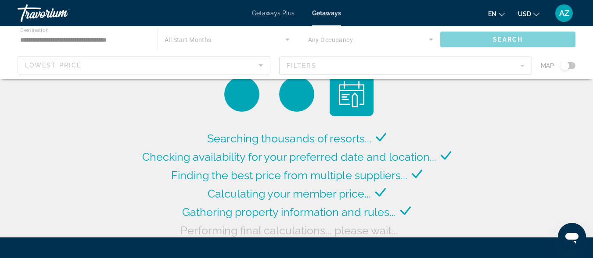
click at [79, 39] on div "Main content" at bounding box center [296, 52] width 593 height 53
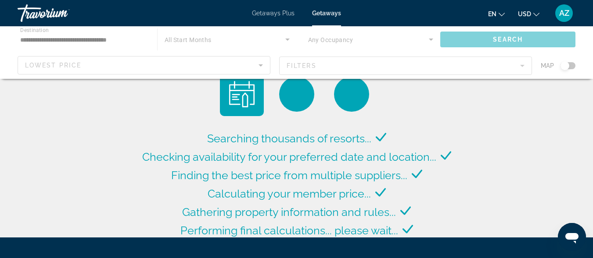
click at [77, 38] on div "Main content" at bounding box center [296, 52] width 593 height 53
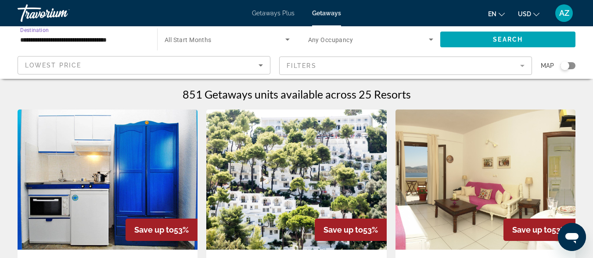
click at [95, 39] on input "**********" at bounding box center [82, 40] width 125 height 11
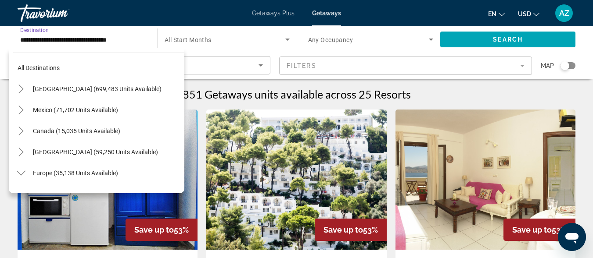
scroll to position [242, 0]
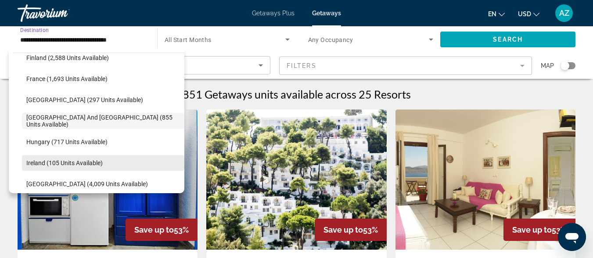
click at [71, 161] on span "Ireland (105 units available)" at bounding box center [64, 163] width 76 height 7
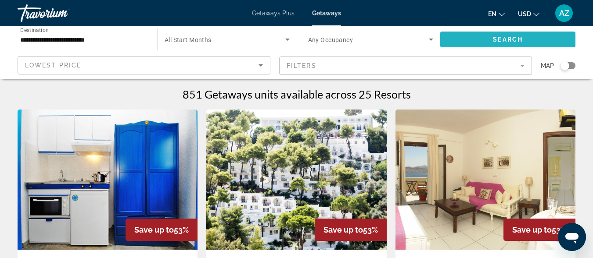
click at [465, 34] on span "Search widget" at bounding box center [507, 39] width 135 height 21
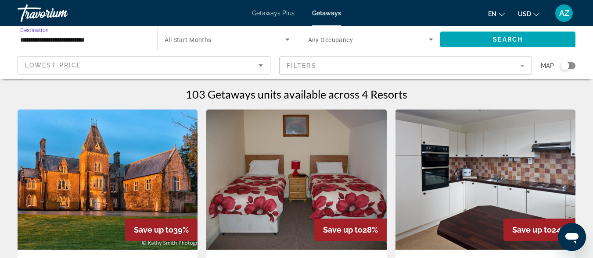
click at [78, 40] on input "**********" at bounding box center [82, 40] width 125 height 11
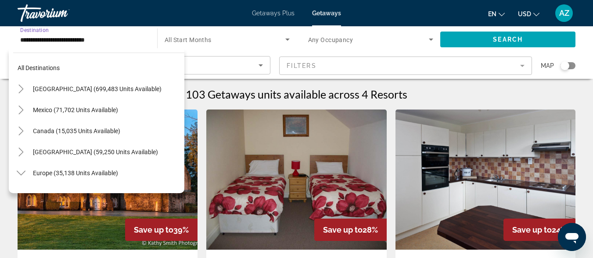
scroll to position [284, 0]
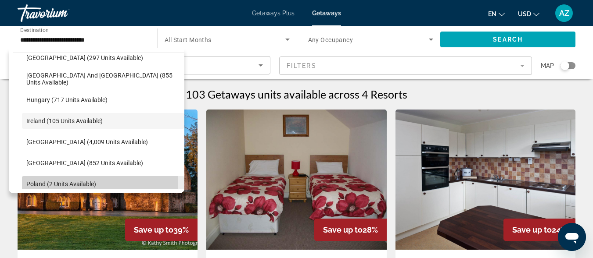
click at [79, 183] on span "Poland (2 units available)" at bounding box center [61, 184] width 70 height 7
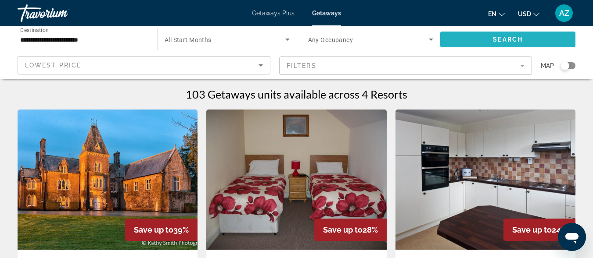
click at [506, 34] on span "Search widget" at bounding box center [507, 39] width 135 height 21
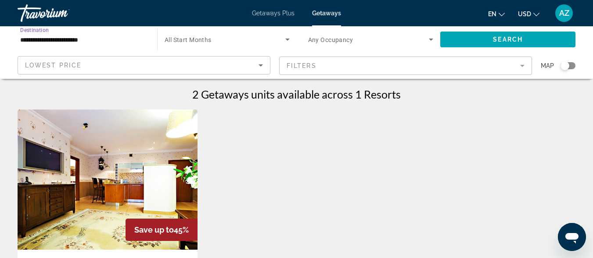
click at [71, 41] on input "**********" at bounding box center [82, 40] width 125 height 11
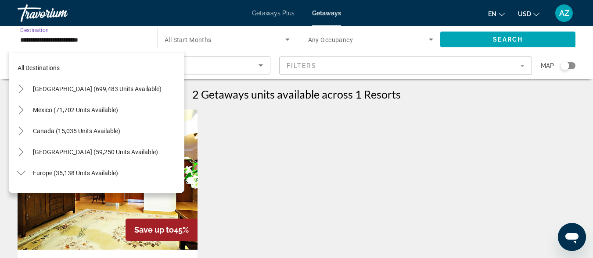
scroll to position [347, 0]
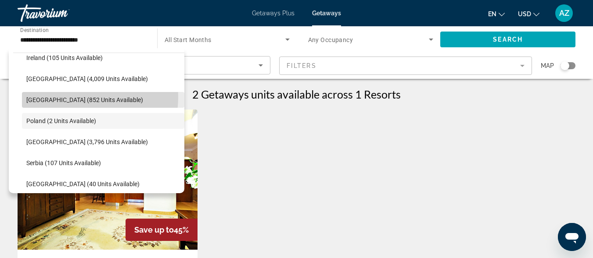
click at [69, 97] on span "Netherlands (852 units available)" at bounding box center [84, 100] width 117 height 7
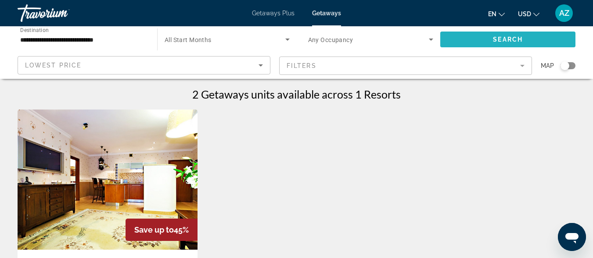
click at [471, 39] on span "Search widget" at bounding box center [507, 39] width 135 height 21
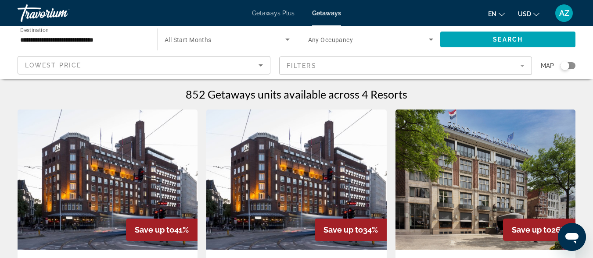
click at [110, 40] on input "**********" at bounding box center [82, 40] width 125 height 11
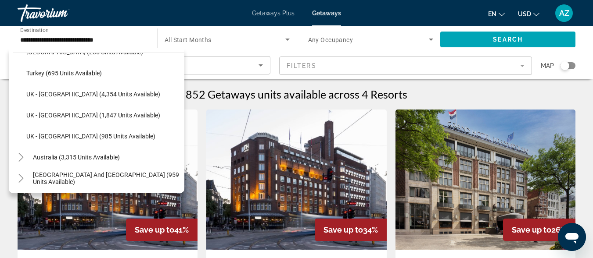
scroll to position [566, 0]
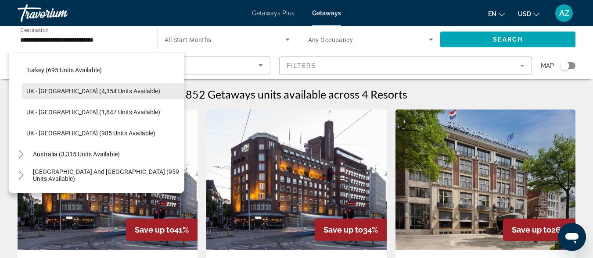
click at [98, 86] on span "Search widget" at bounding box center [103, 91] width 162 height 21
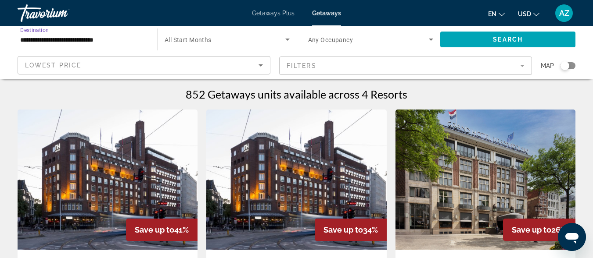
type input "**********"
click at [490, 40] on span "Search widget" at bounding box center [507, 39] width 135 height 21
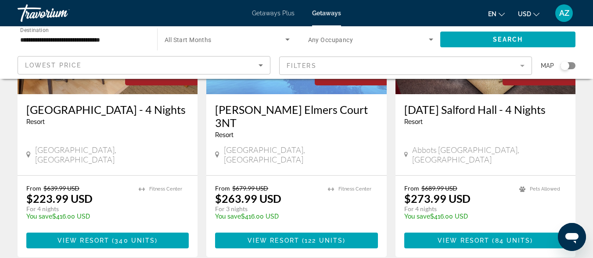
scroll to position [158, 0]
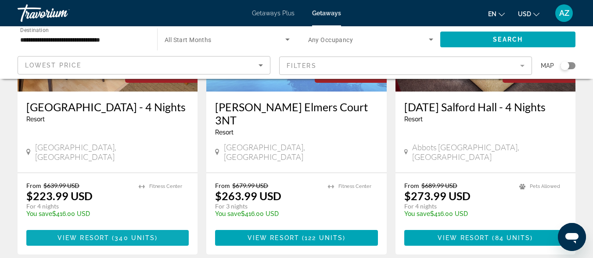
click at [104, 228] on span "Main content" at bounding box center [107, 238] width 162 height 21
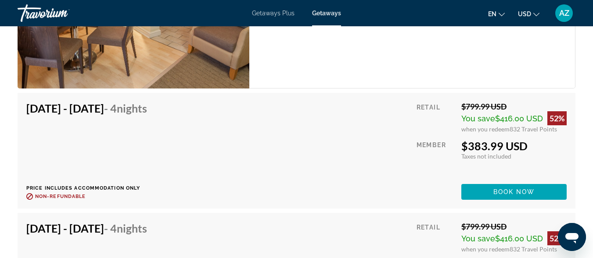
scroll to position [1966, 0]
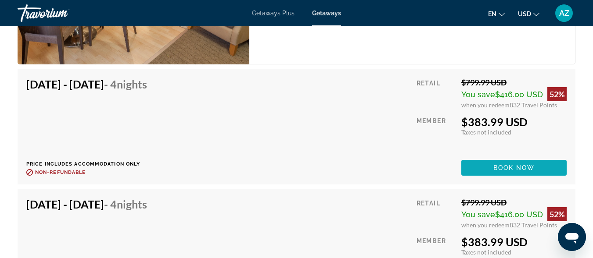
click at [493, 166] on span "Book now" at bounding box center [514, 168] width 42 height 7
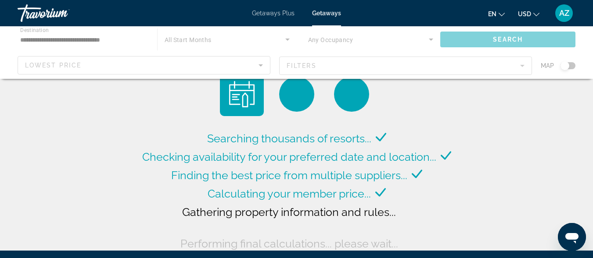
click at [57, 39] on div "Main content" at bounding box center [296, 52] width 593 height 53
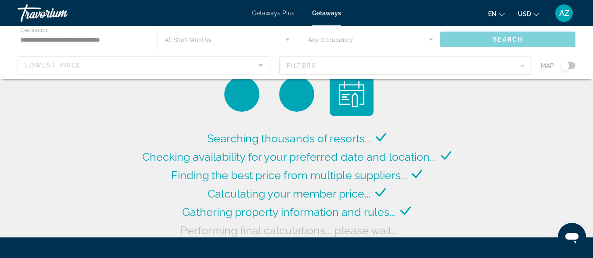
click at [55, 39] on div "Main content" at bounding box center [296, 52] width 593 height 53
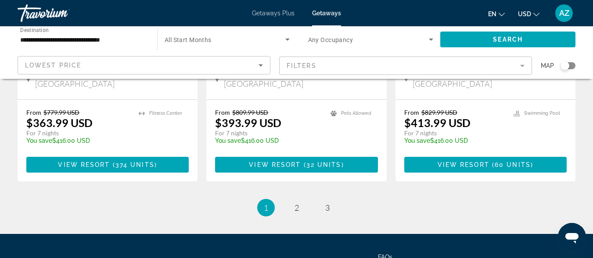
scroll to position [1192, 0]
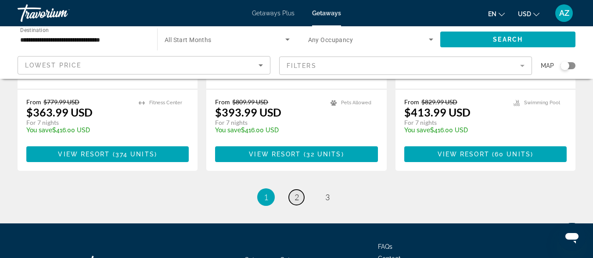
click at [297, 193] on span "2" at bounding box center [296, 198] width 4 height 10
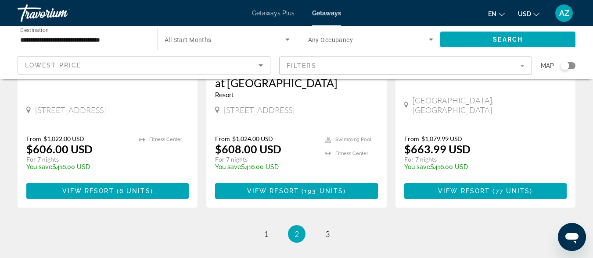
scroll to position [1174, 0]
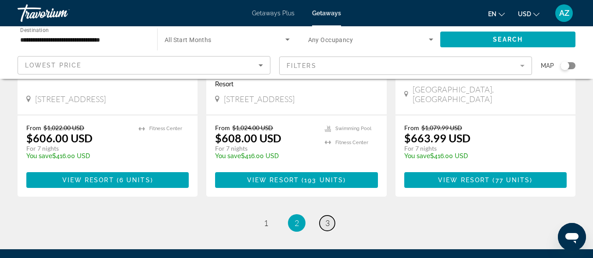
click at [326, 218] on span "3" at bounding box center [327, 223] width 4 height 10
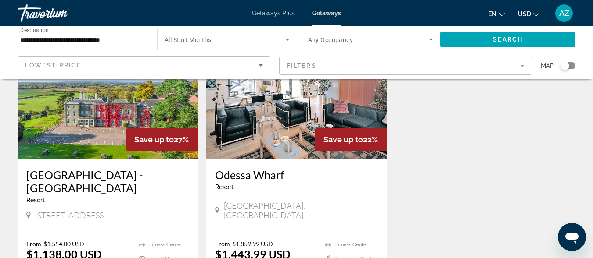
scroll to position [772, 0]
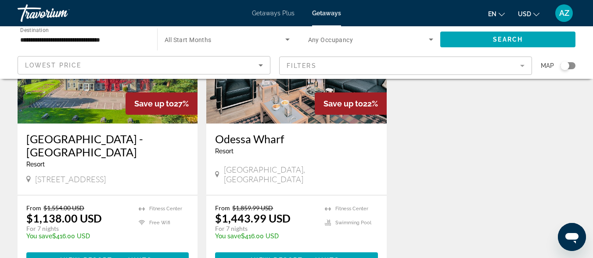
click at [105, 40] on input "**********" at bounding box center [82, 40] width 125 height 11
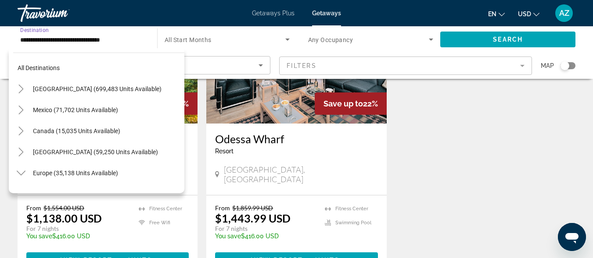
scroll to position [537, 0]
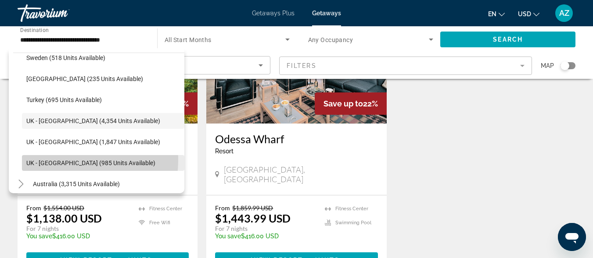
click at [61, 160] on span "UK - Wales (985 units available)" at bounding box center [90, 163] width 129 height 7
type input "**********"
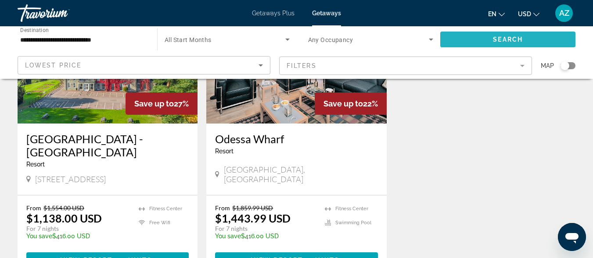
click at [471, 33] on span "Search widget" at bounding box center [507, 39] width 135 height 21
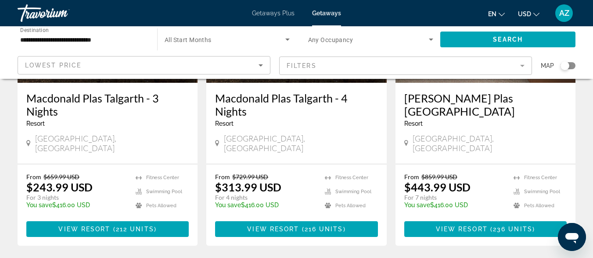
scroll to position [169, 0]
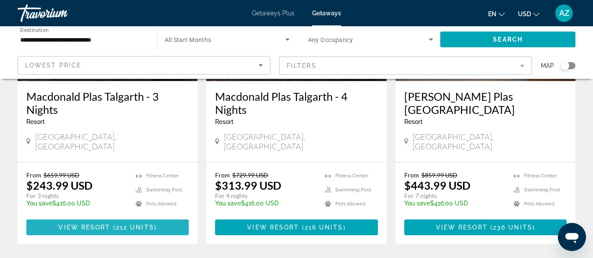
click at [170, 217] on span "Main content" at bounding box center [107, 227] width 162 height 21
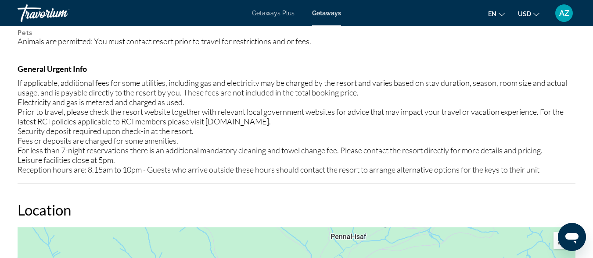
scroll to position [1146, 0]
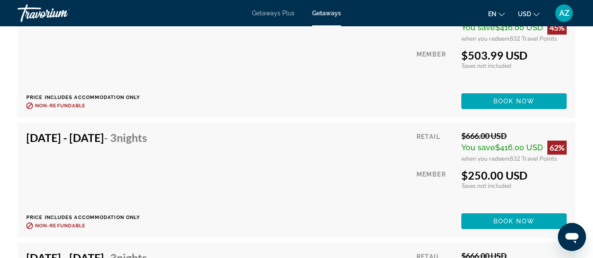
scroll to position [2387, 0]
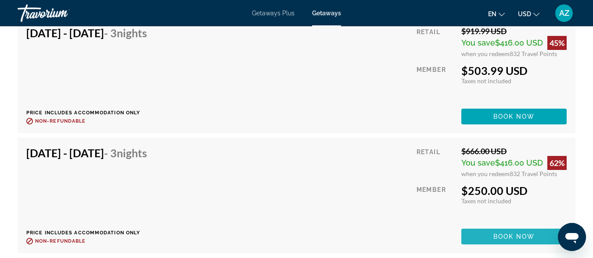
click at [490, 239] on span "Main content" at bounding box center [513, 236] width 105 height 21
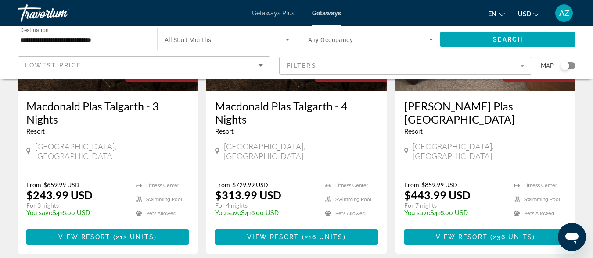
scroll to position [190, 0]
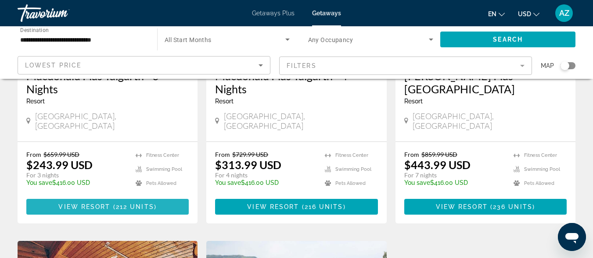
click at [182, 197] on span "Main content" at bounding box center [107, 207] width 162 height 21
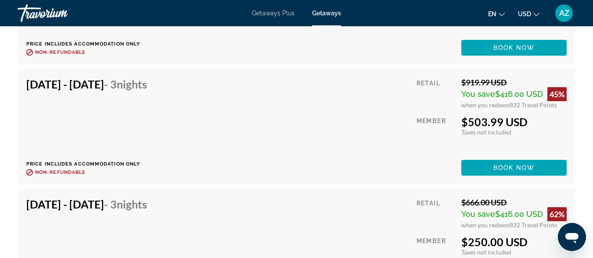
scroll to position [2460, 0]
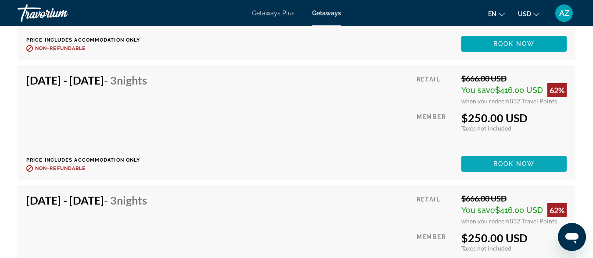
click at [516, 162] on span "Book now" at bounding box center [514, 164] width 42 height 7
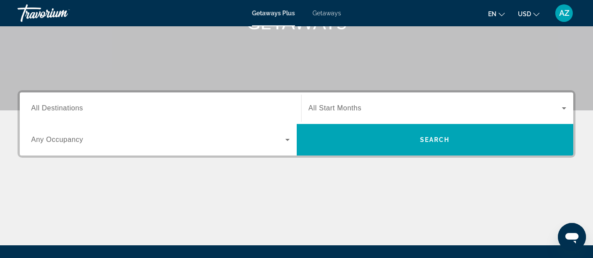
scroll to position [154, 0]
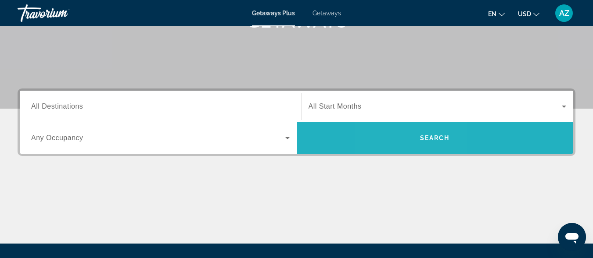
click at [408, 140] on span "Search widget" at bounding box center [435, 138] width 277 height 21
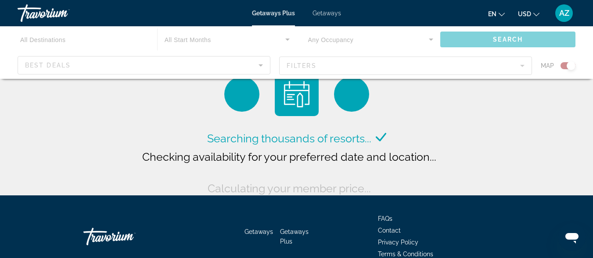
click at [481, 39] on div "Main content" at bounding box center [296, 52] width 593 height 53
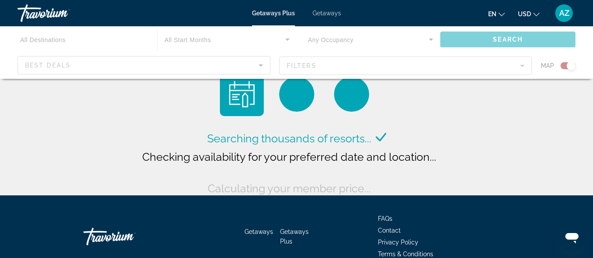
click at [481, 39] on div "Main content" at bounding box center [296, 52] width 593 height 53
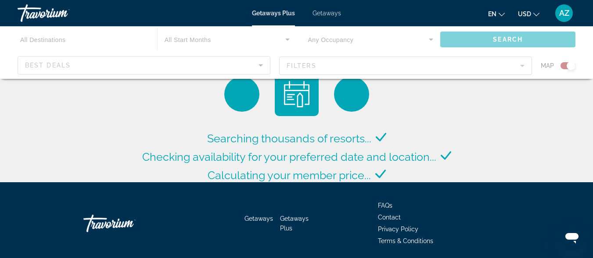
click at [259, 64] on div "Main content" at bounding box center [296, 52] width 593 height 53
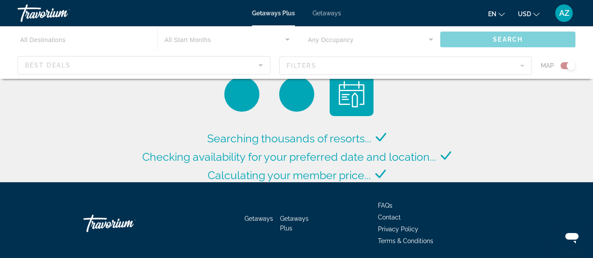
click at [259, 64] on icon "Sort by" at bounding box center [260, 65] width 4 height 2
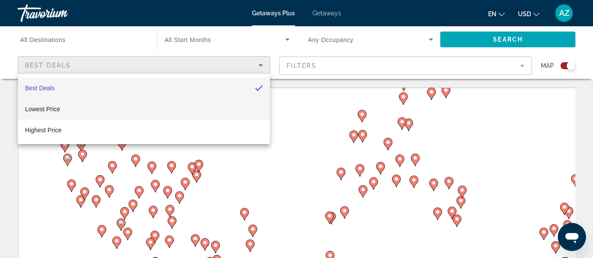
click at [217, 107] on mat-option "Lowest Price" at bounding box center [144, 109] width 252 height 21
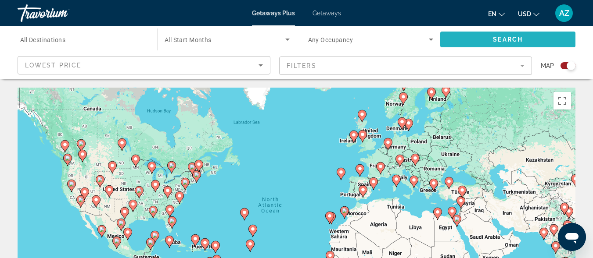
click at [467, 38] on span "Search widget" at bounding box center [507, 39] width 135 height 21
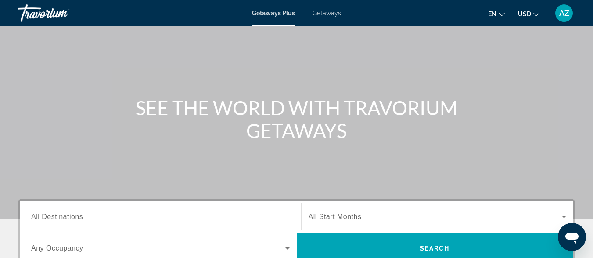
scroll to position [98, 0]
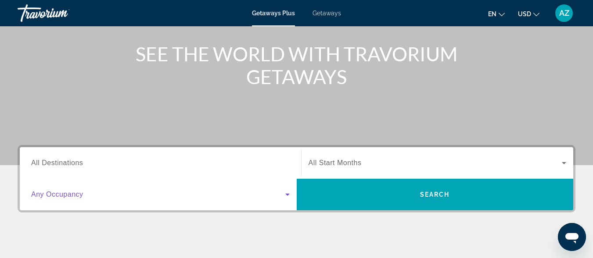
click at [287, 193] on icon "Search widget" at bounding box center [287, 195] width 11 height 11
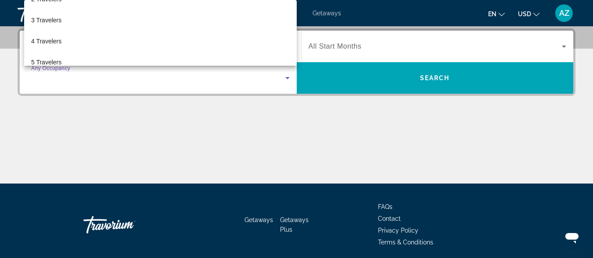
scroll to position [38, 0]
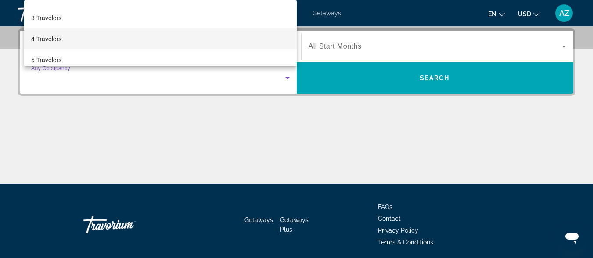
click at [205, 39] on mat-option "4 Travelers" at bounding box center [160, 39] width 272 height 21
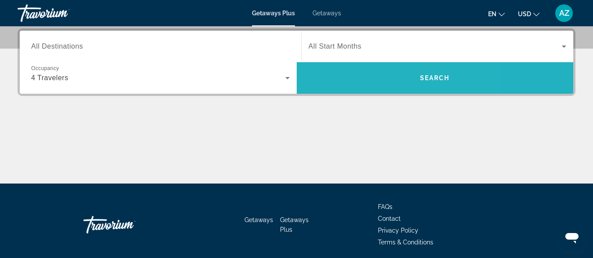
click at [370, 71] on span "Search widget" at bounding box center [435, 78] width 277 height 21
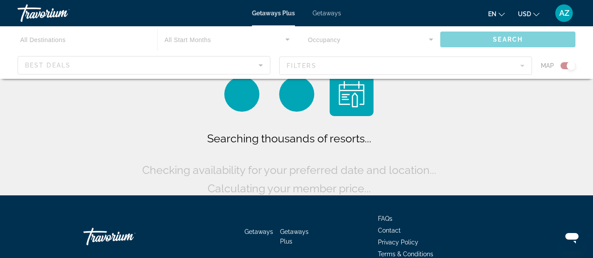
click at [489, 35] on div "Main content" at bounding box center [296, 52] width 593 height 53
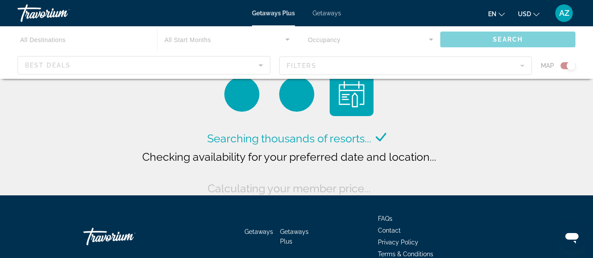
click at [479, 41] on div "Main content" at bounding box center [296, 52] width 593 height 53
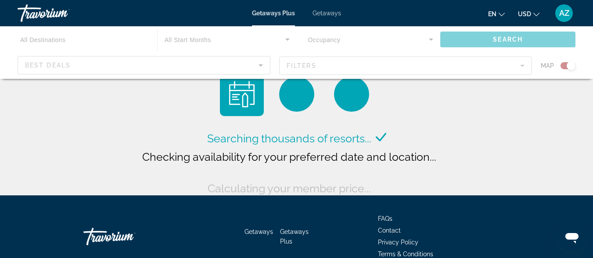
click at [479, 41] on div "Main content" at bounding box center [296, 52] width 593 height 53
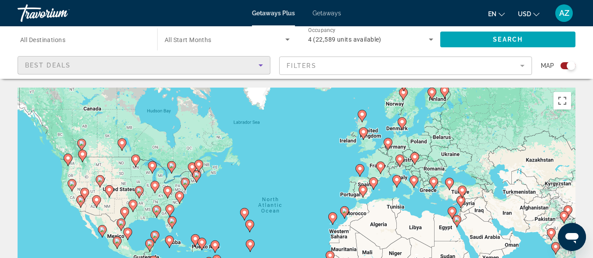
click at [260, 63] on icon "Sort by" at bounding box center [260, 65] width 11 height 11
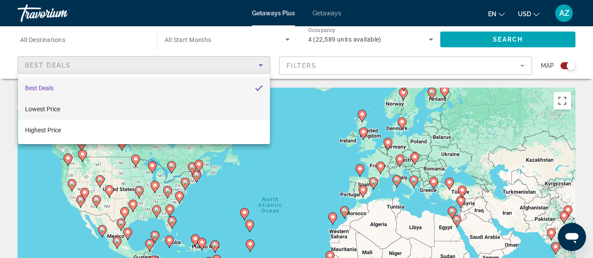
click at [227, 109] on mat-option "Lowest Price" at bounding box center [144, 109] width 252 height 21
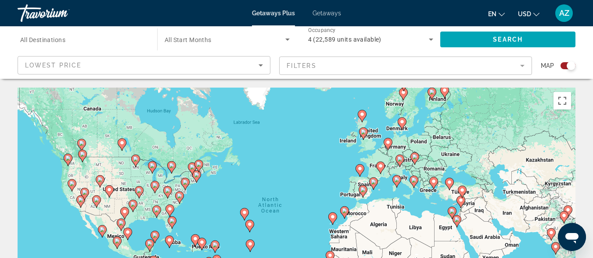
click at [44, 42] on span "All Destinations" at bounding box center [42, 39] width 45 height 7
click at [44, 42] on input "Destination All Destinations" at bounding box center [82, 40] width 125 height 11
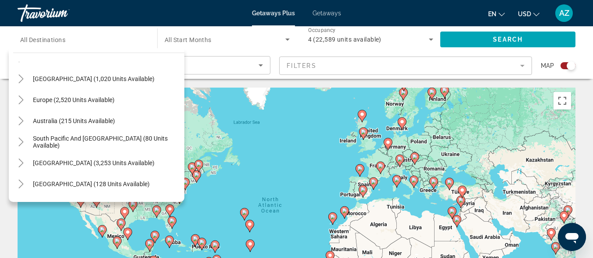
scroll to position [35, 0]
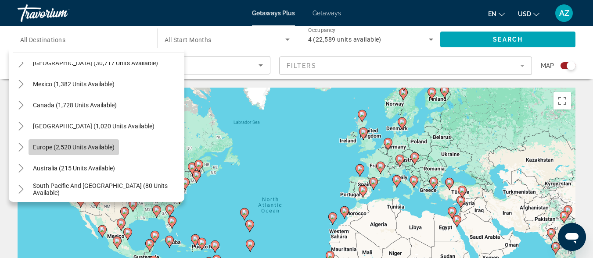
click at [109, 147] on span "Europe (2,520 units available)" at bounding box center [74, 147] width 82 height 7
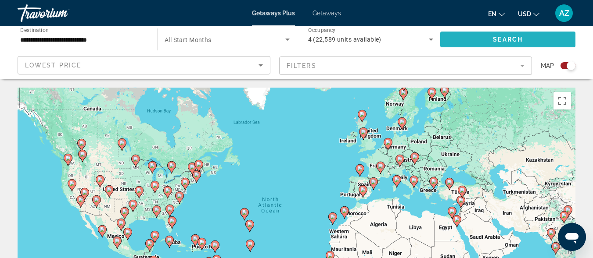
click at [480, 37] on span "Search widget" at bounding box center [507, 39] width 135 height 21
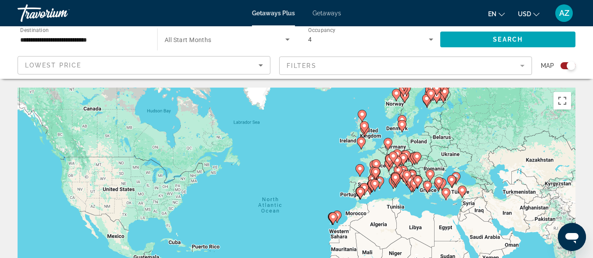
click at [362, 129] on icon "Main content" at bounding box center [364, 127] width 8 height 11
type input "**********"
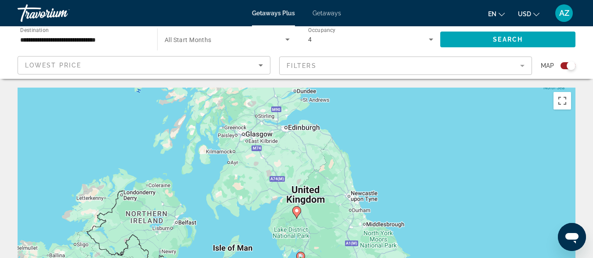
click at [294, 214] on icon "Main content" at bounding box center [296, 213] width 9 height 12
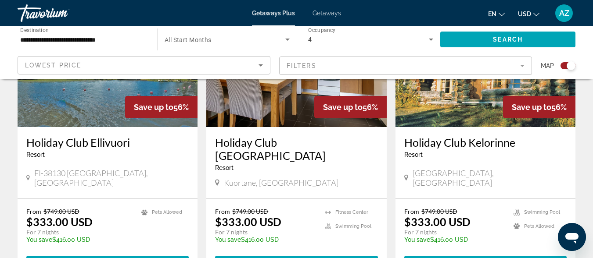
scroll to position [398, 0]
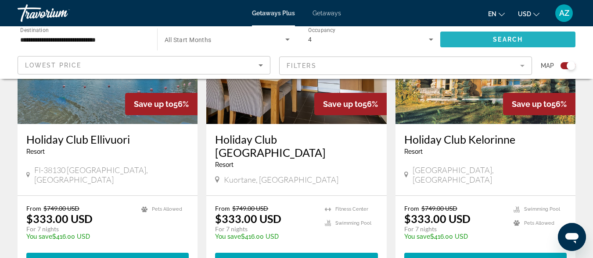
click at [535, 41] on span "Search widget" at bounding box center [507, 39] width 135 height 21
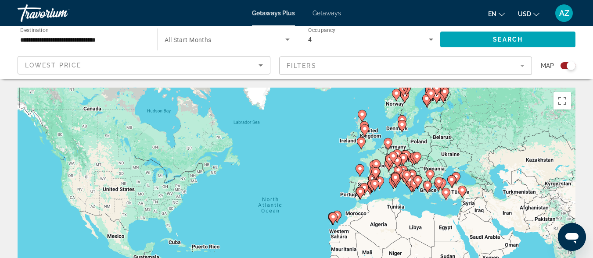
click at [361, 143] on image "Main content" at bounding box center [360, 141] width 5 height 5
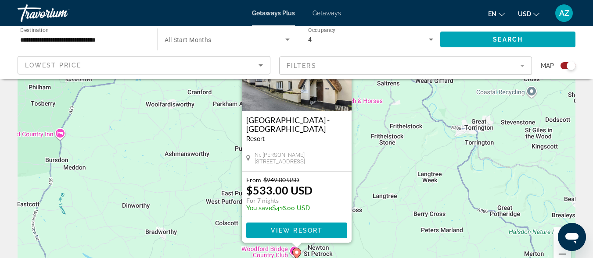
scroll to position [79, 0]
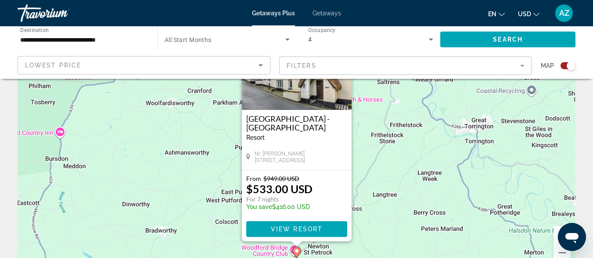
click at [372, 195] on div "To activate drag with keyboard, press Alt + Enter. Once in keyboard drag state,…" at bounding box center [297, 140] width 558 height 263
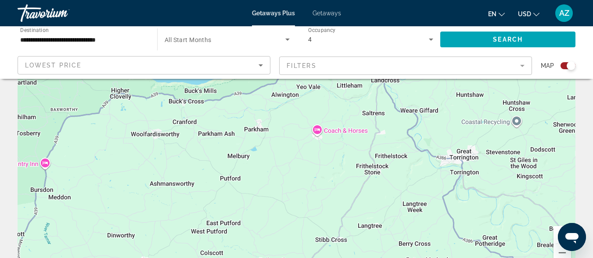
drag, startPoint x: 372, startPoint y: 195, endPoint x: 357, endPoint y: 227, distance: 35.3
click at [357, 227] on div "To activate drag with keyboard, press Alt + Enter. Once in keyboard drag state,…" at bounding box center [297, 140] width 558 height 263
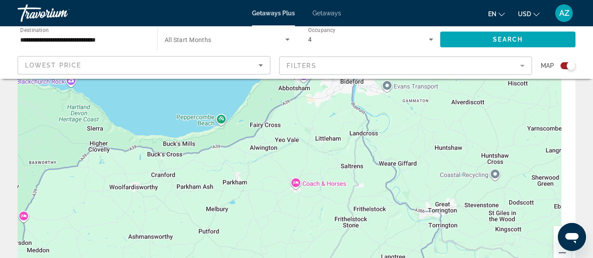
drag, startPoint x: 379, startPoint y: 163, endPoint x: 359, endPoint y: 213, distance: 53.5
click at [359, 213] on div "To activate drag with keyboard, press Alt + Enter. Once in keyboard drag state,…" at bounding box center [297, 140] width 558 height 263
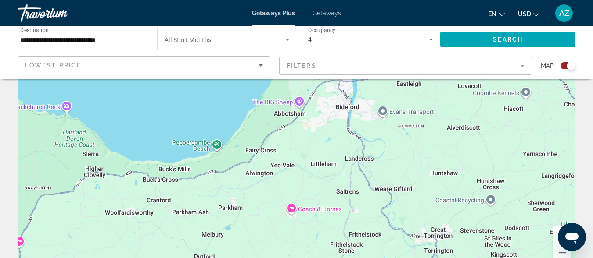
drag, startPoint x: 369, startPoint y: 191, endPoint x: 364, endPoint y: 217, distance: 26.7
click at [364, 217] on div "To activate drag with keyboard, press Alt + Enter. Once in keyboard drag state,…" at bounding box center [297, 140] width 558 height 263
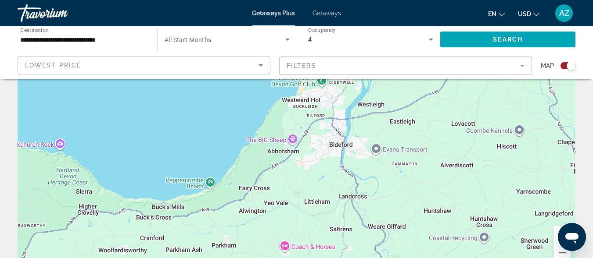
drag, startPoint x: 397, startPoint y: 153, endPoint x: 390, endPoint y: 192, distance: 39.6
click at [390, 192] on div "Main content" at bounding box center [297, 140] width 558 height 263
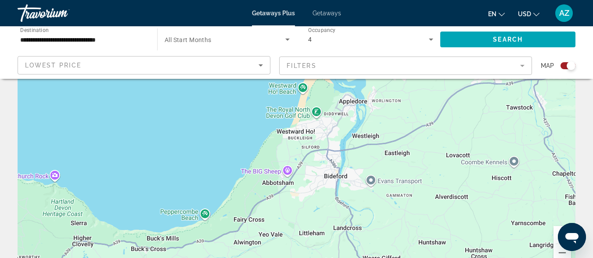
drag, startPoint x: 395, startPoint y: 185, endPoint x: 390, endPoint y: 207, distance: 23.0
click at [390, 207] on div "Main content" at bounding box center [297, 140] width 558 height 263
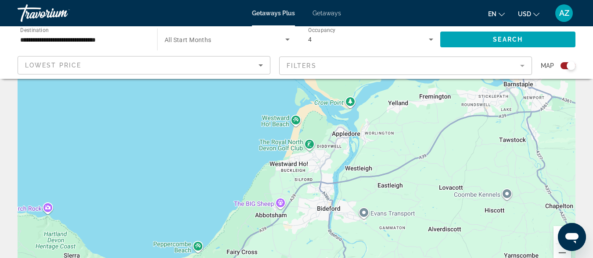
drag, startPoint x: 399, startPoint y: 193, endPoint x: 394, endPoint y: 215, distance: 22.4
click at [394, 215] on div "Main content" at bounding box center [297, 140] width 558 height 263
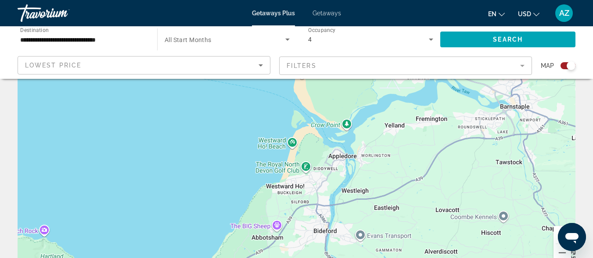
drag, startPoint x: 398, startPoint y: 200, endPoint x: 395, endPoint y: 224, distance: 24.4
click at [395, 224] on div "Main content" at bounding box center [297, 140] width 558 height 263
